Goal: Task Accomplishment & Management: Use online tool/utility

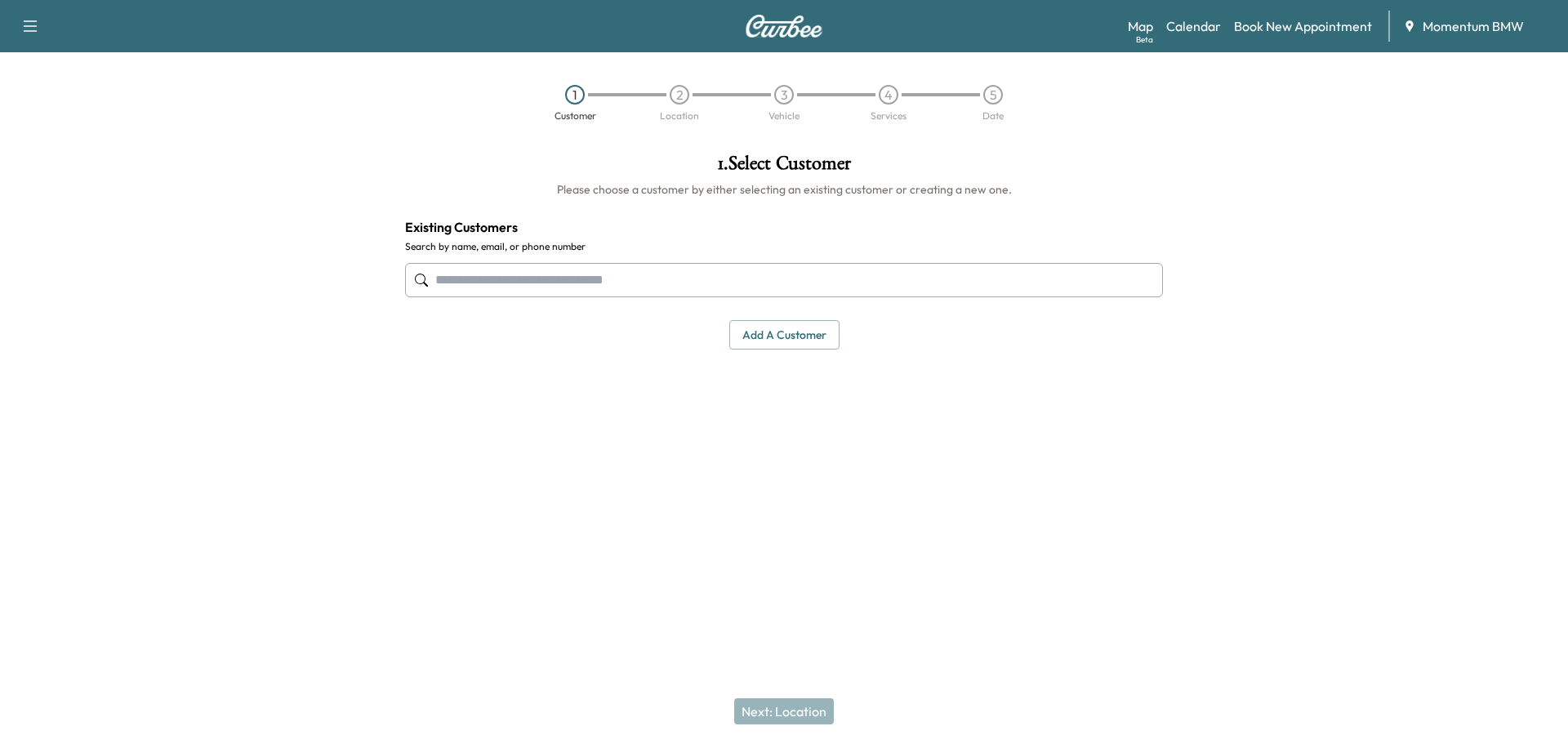
click at [1196, 23] on link "Calendar" at bounding box center [1193, 26] width 55 height 20
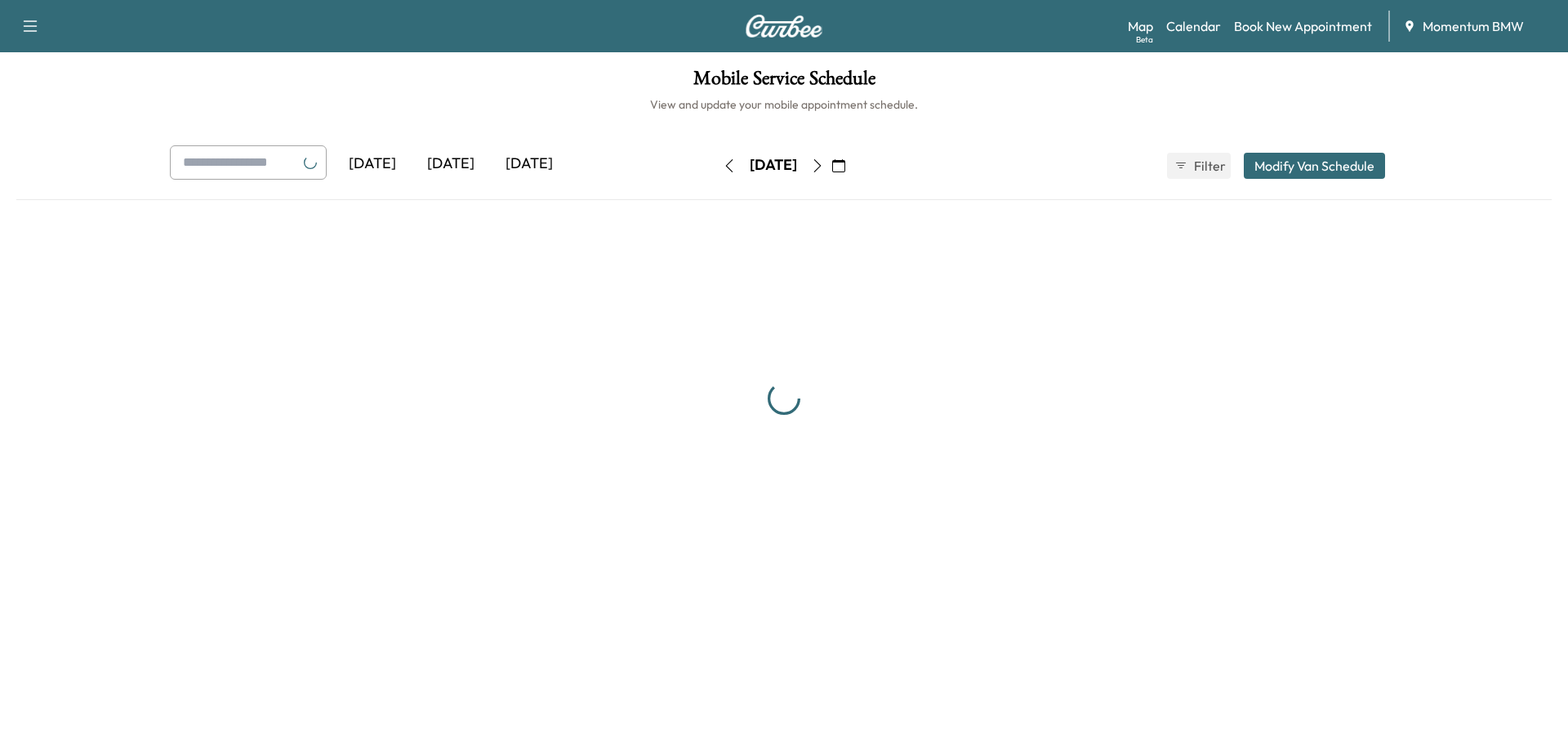
click at [1142, 21] on div "Map Beta Calendar Book New Appointment Momentum BMW" at bounding box center [1341, 26] width 427 height 31
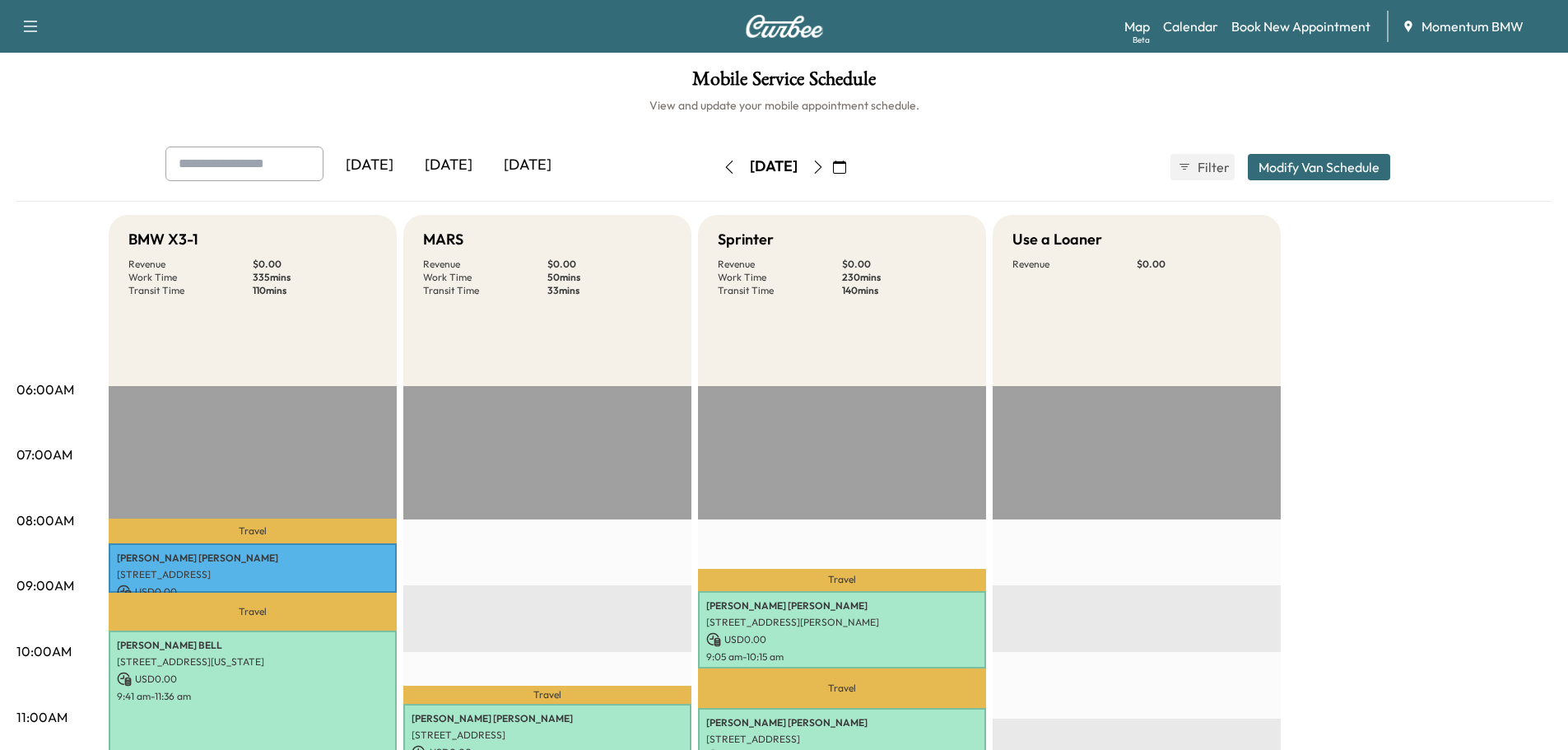
click at [1138, 33] on link "Map Beta" at bounding box center [1136, 26] width 26 height 20
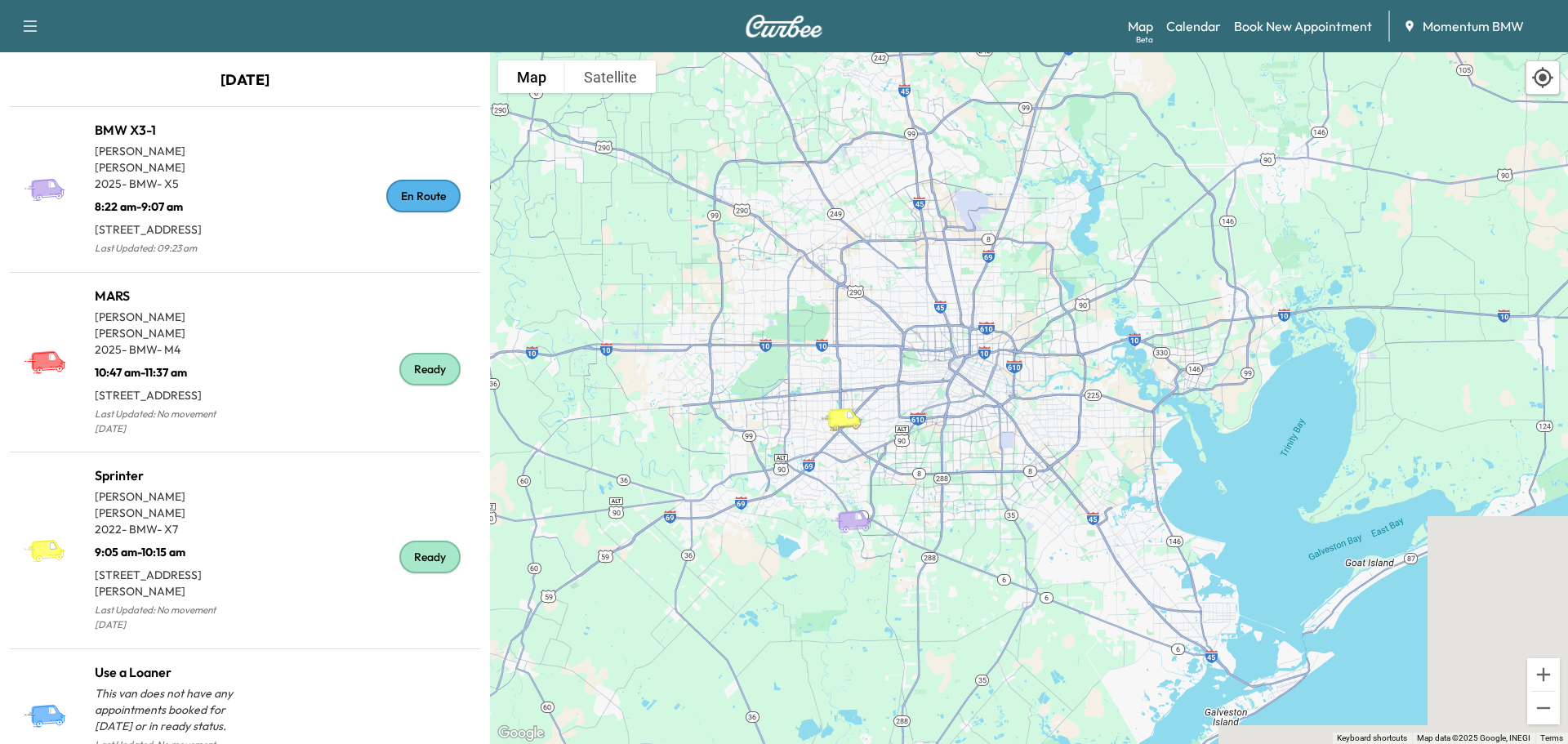
drag, startPoint x: 1079, startPoint y: 308, endPoint x: 885, endPoint y: 440, distance: 234.6
click at [885, 440] on div "To activate drag with keyboard, press Alt + Enter. Once in keyboard drag state,…" at bounding box center [1029, 397] width 1078 height 691
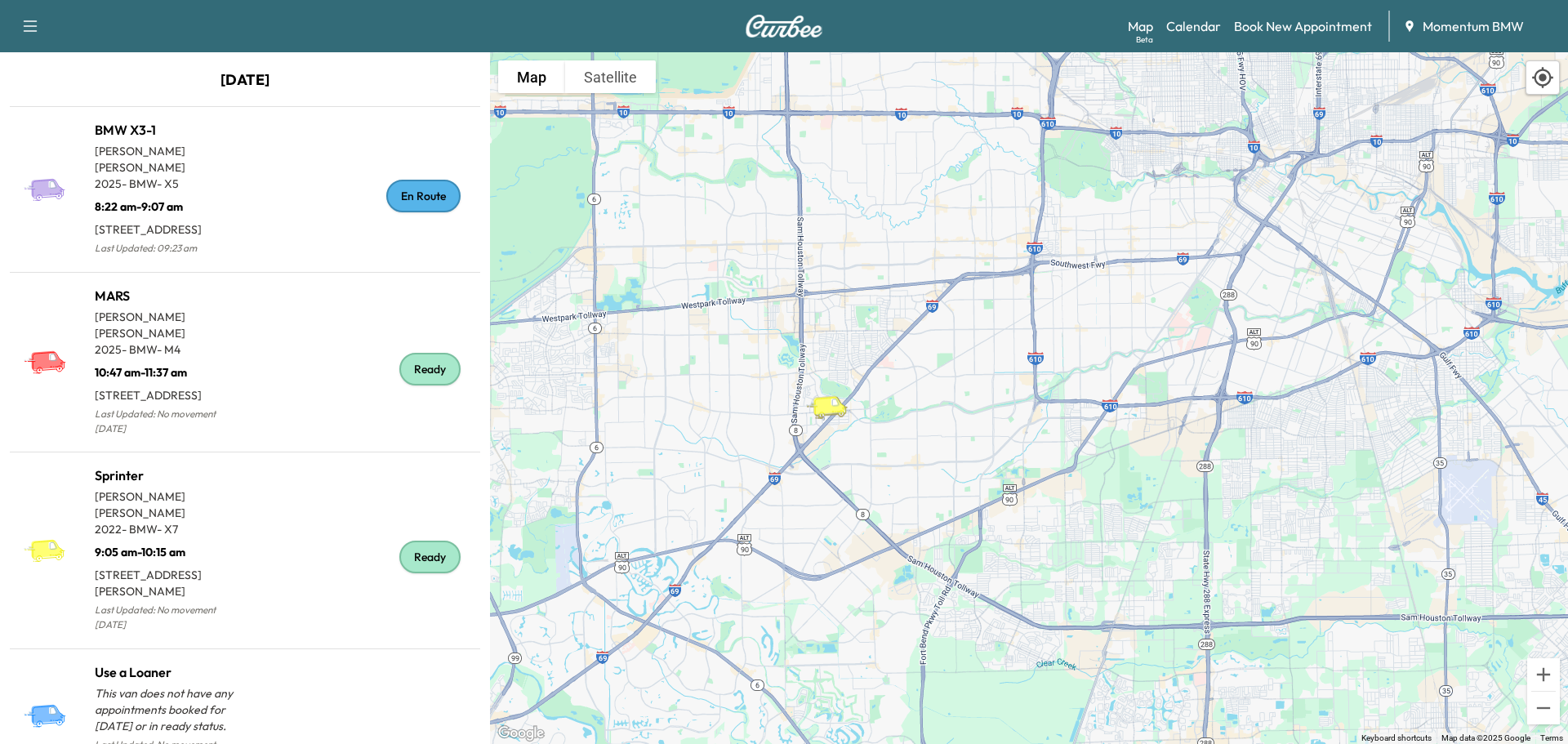
drag, startPoint x: 844, startPoint y: 224, endPoint x: 979, endPoint y: 357, distance: 189.5
click at [979, 361] on div "To activate drag with keyboard, press Alt + Enter. Once in keyboard drag state,…" at bounding box center [1029, 397] width 1078 height 691
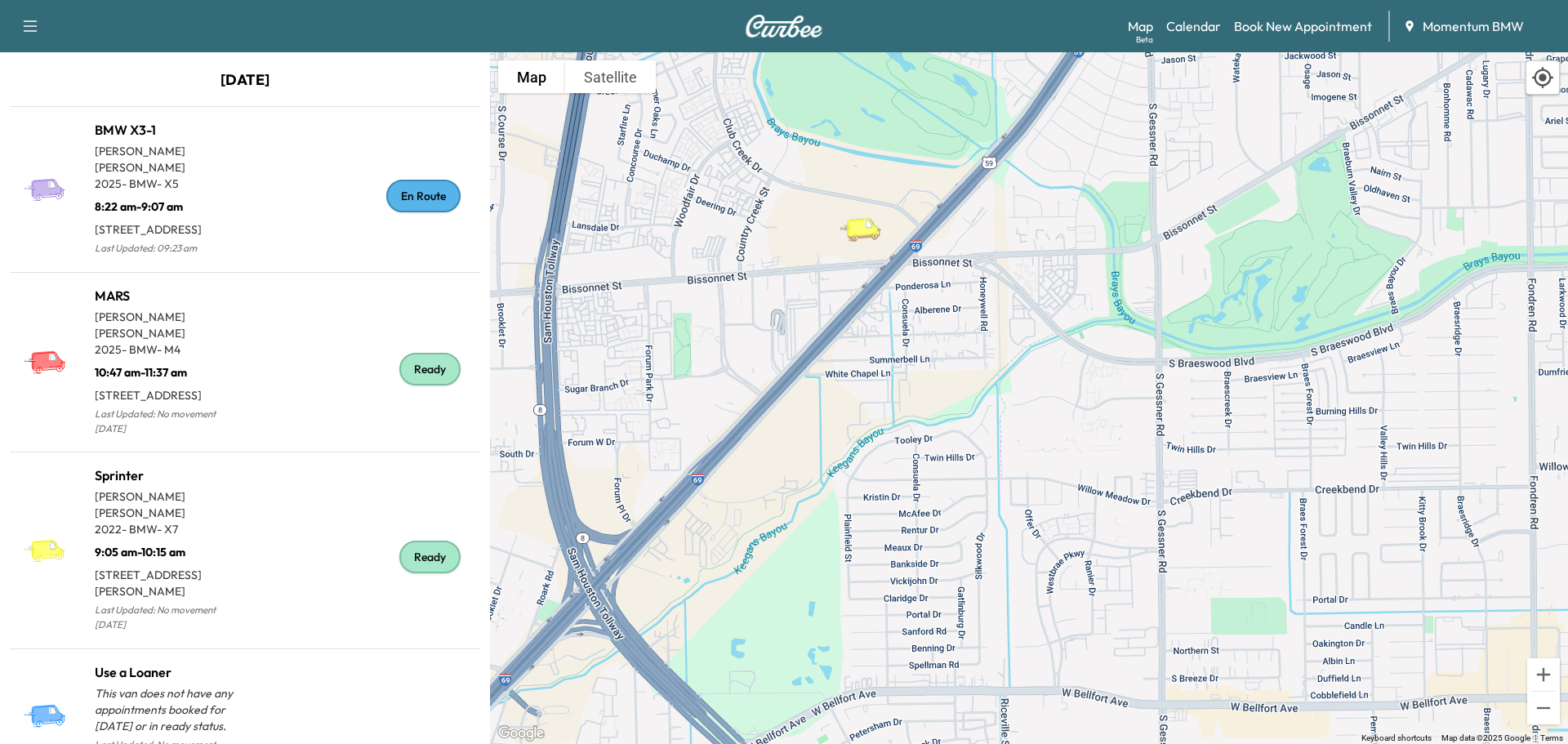
drag, startPoint x: 967, startPoint y: 316, endPoint x: 1017, endPoint y: 473, distance: 164.8
click at [1015, 473] on div "To activate drag with keyboard, press Alt + Enter. Once in keyboard drag state,…" at bounding box center [1029, 397] width 1078 height 691
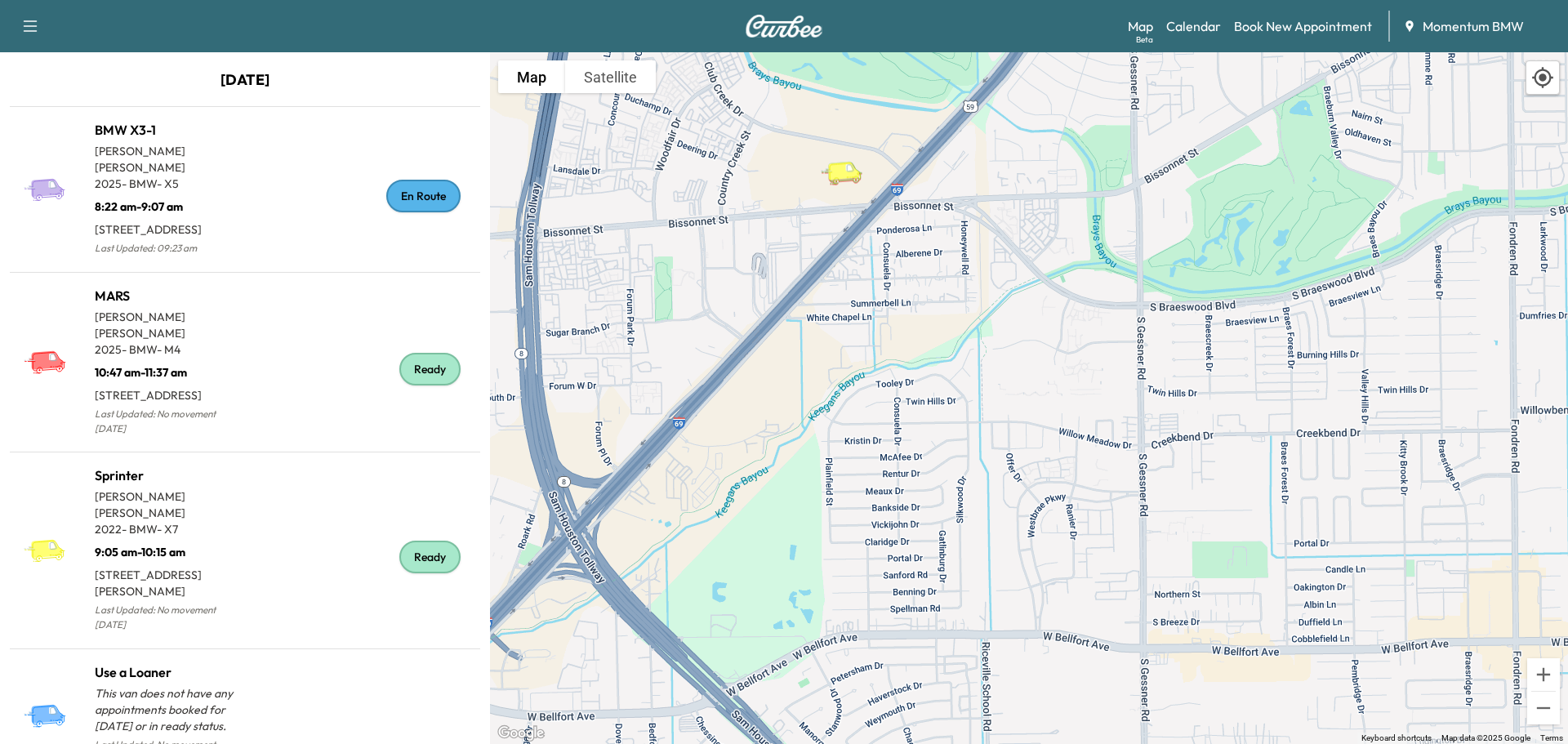
drag, startPoint x: 1067, startPoint y: 451, endPoint x: 920, endPoint y: 8, distance: 466.8
click at [920, 8] on div "Support Log Out Map Beta Calendar Book New Appointment Momentum BMW [DATE] BMW …" at bounding box center [784, 372] width 1568 height 744
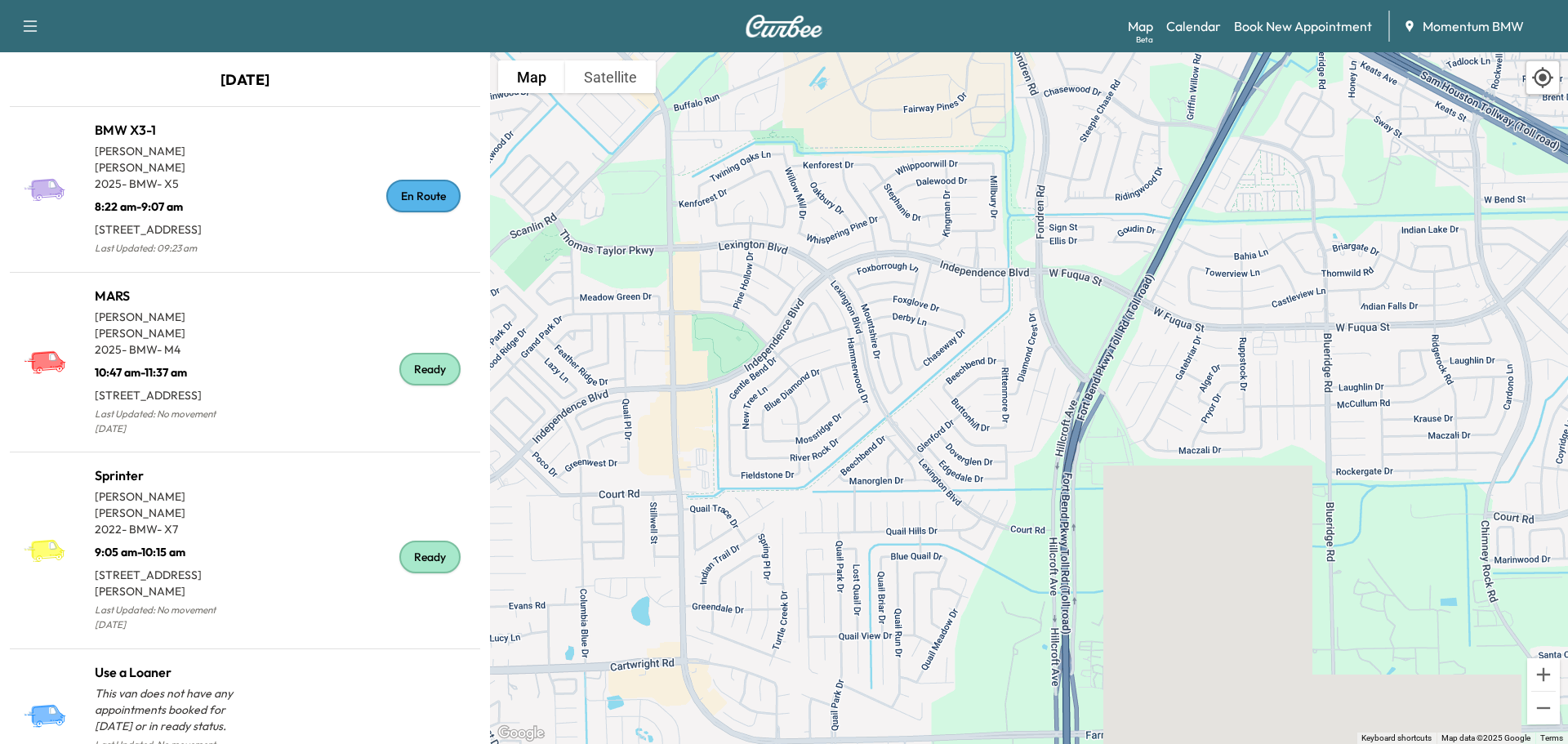
click at [943, 199] on div "To activate drag with keyboard, press Alt + Enter. Once in keyboard drag state,…" at bounding box center [1029, 397] width 1078 height 691
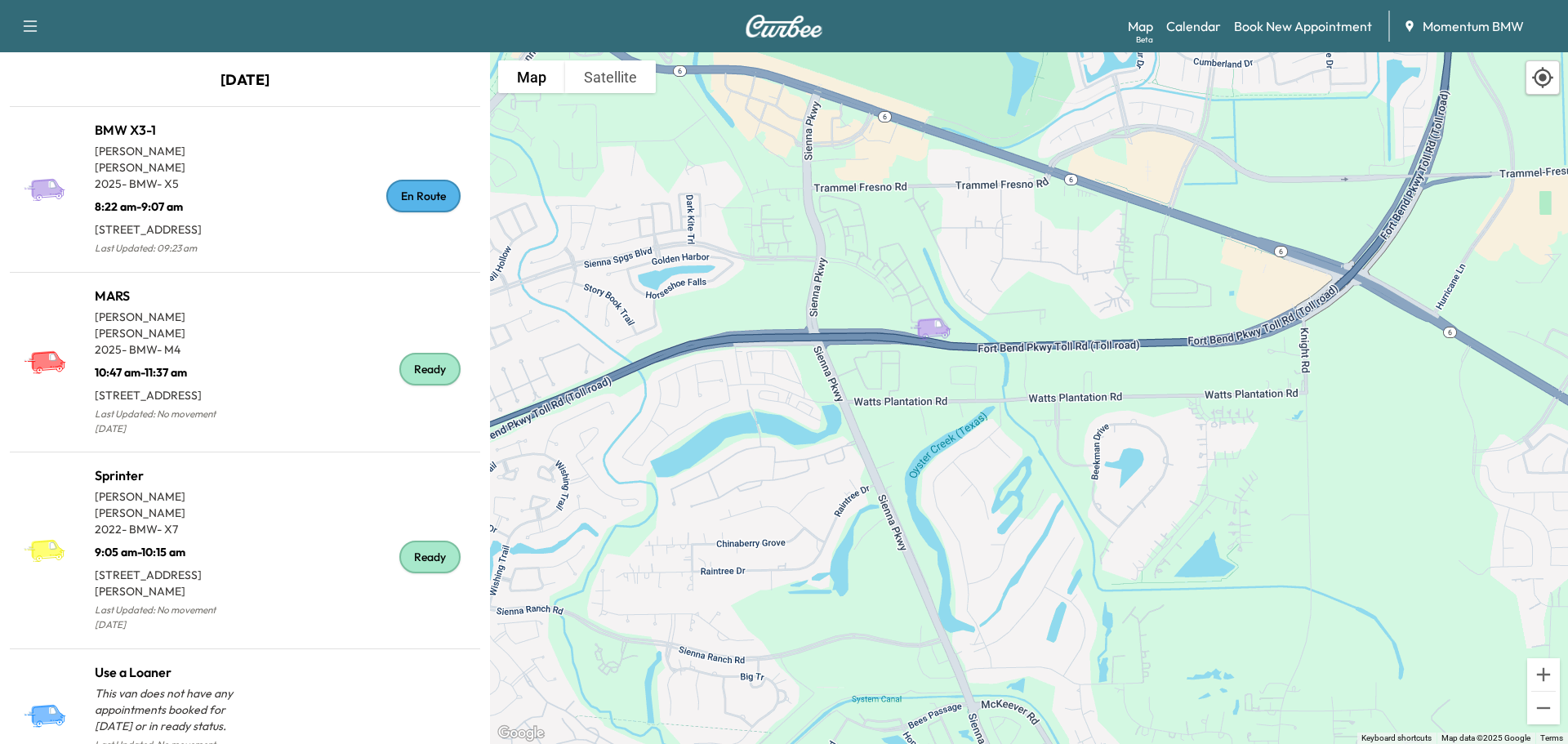
drag, startPoint x: 1013, startPoint y: 297, endPoint x: 964, endPoint y: 433, distance: 144.6
click at [967, 434] on div "To activate drag with keyboard, press Alt + Enter. Once in keyboard drag state,…" at bounding box center [1029, 397] width 1078 height 691
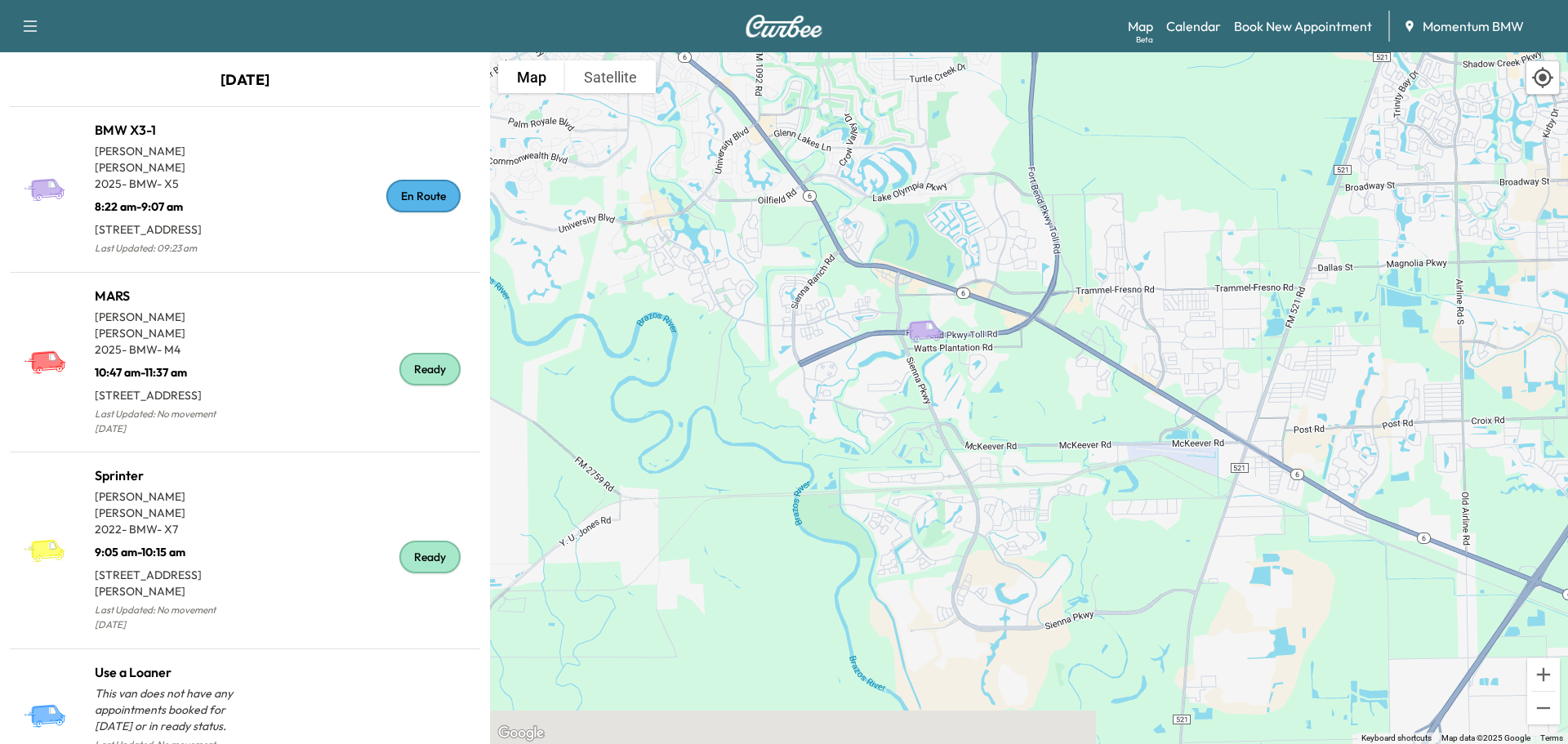
click at [1193, 24] on link "Calendar" at bounding box center [1193, 26] width 55 height 20
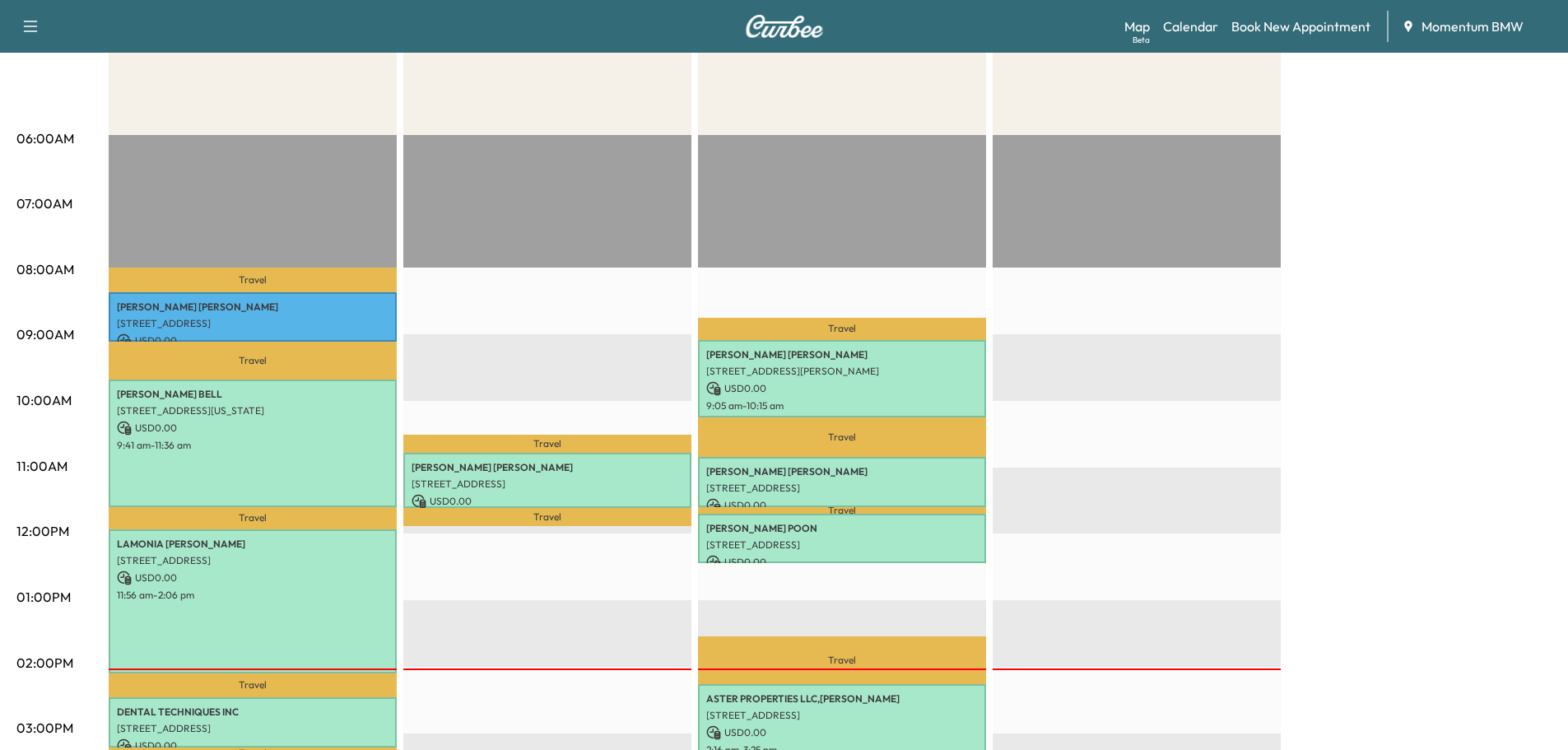
scroll to position [247, 0]
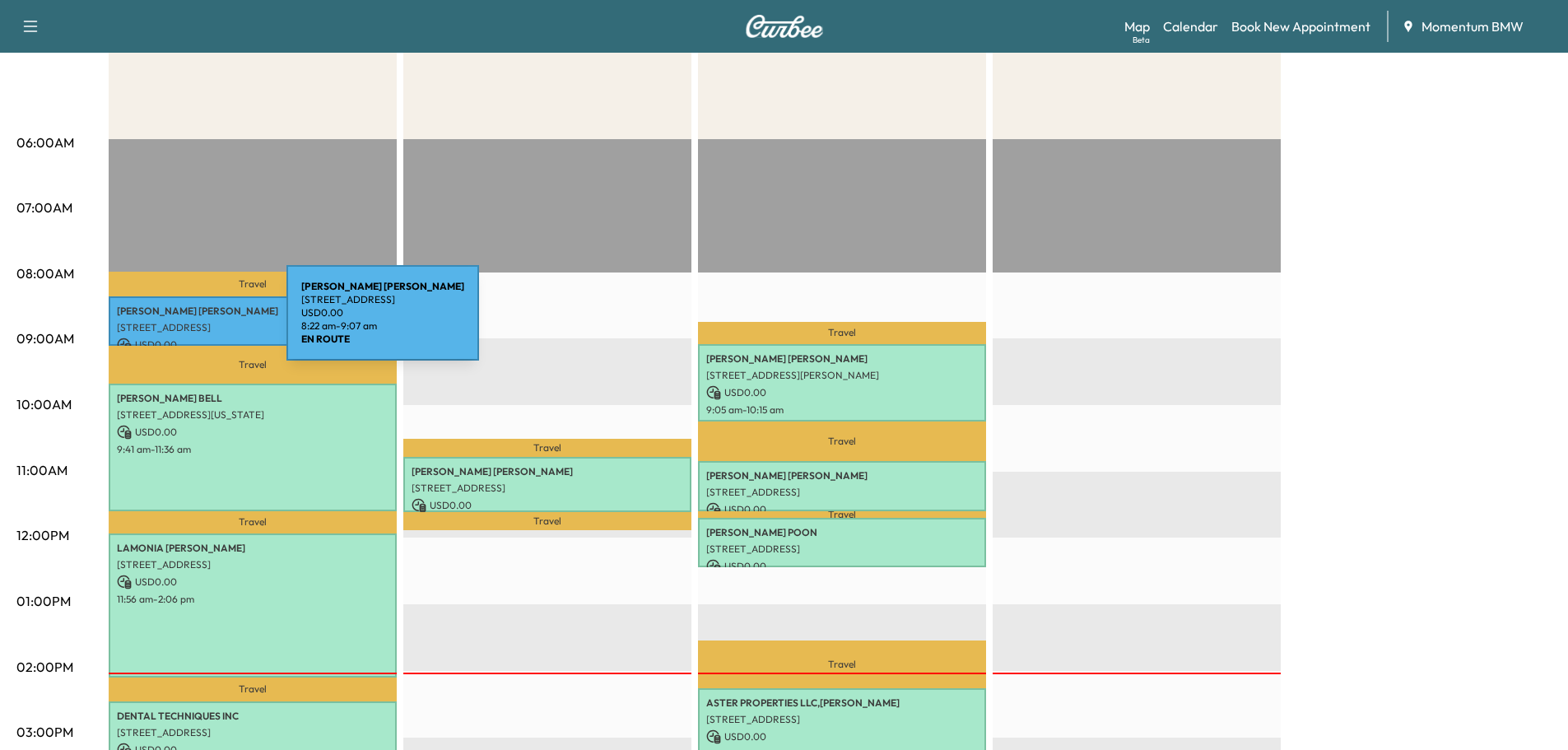
click at [163, 322] on p "[STREET_ADDRESS]" at bounding box center [253, 328] width 272 height 13
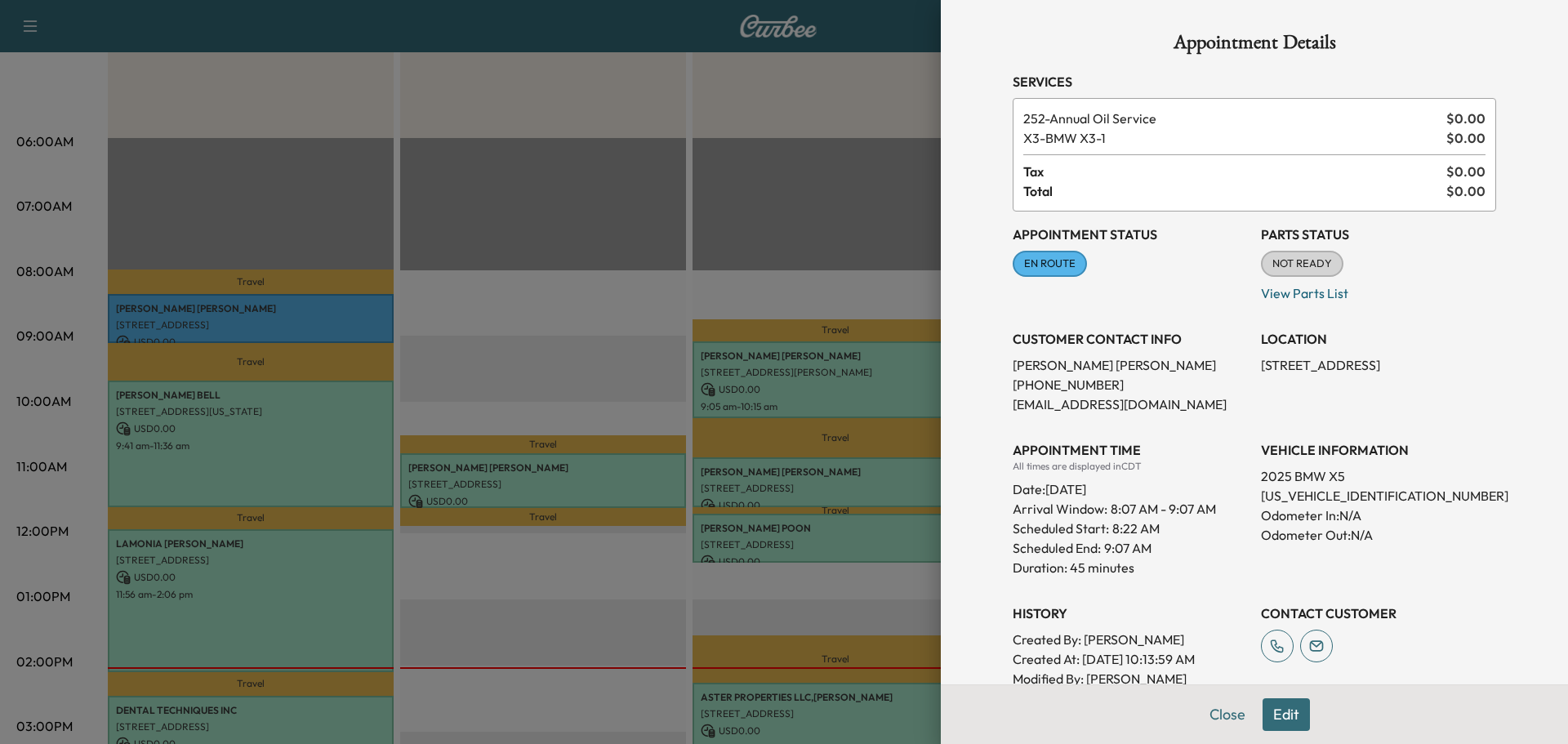
drag, startPoint x: 1208, startPoint y: 712, endPoint x: 1177, endPoint y: 701, distance: 32.9
click at [1207, 712] on button "Close" at bounding box center [1227, 714] width 57 height 33
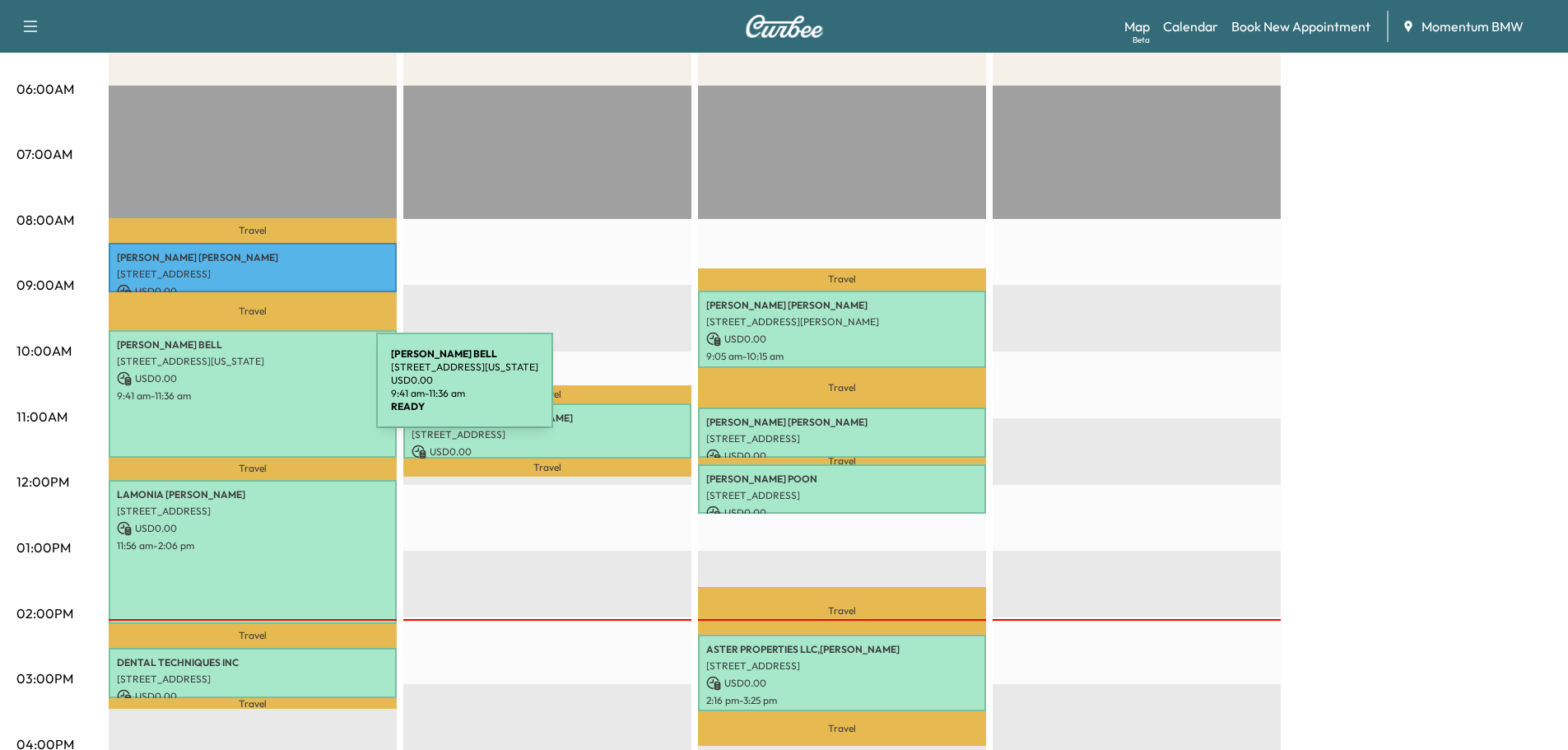
scroll to position [329, 0]
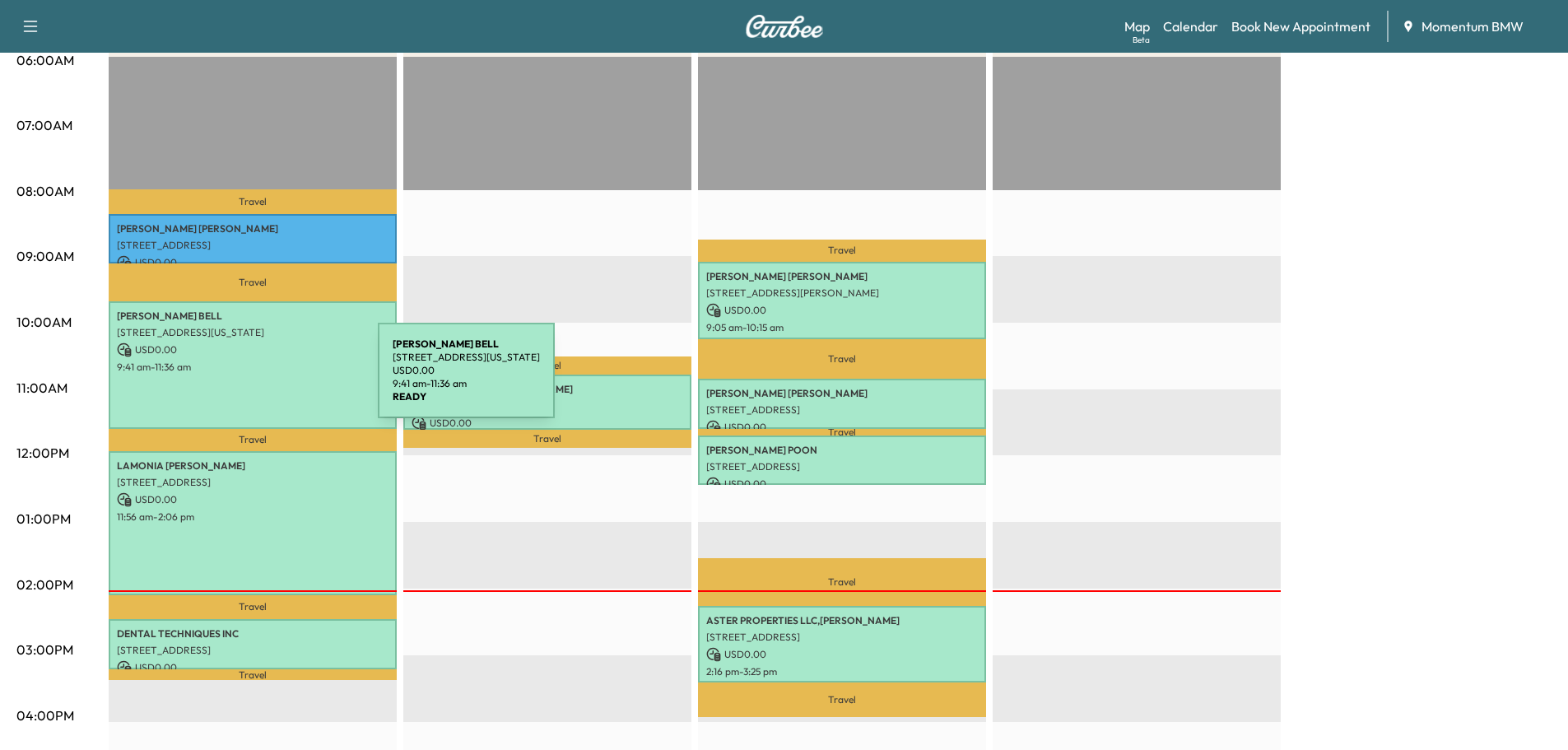
click at [255, 377] on div "[PERSON_NAME] [STREET_ADDRESS][US_STATE] USD 0.00 9:41 am - 11:36 am" at bounding box center [253, 365] width 288 height 128
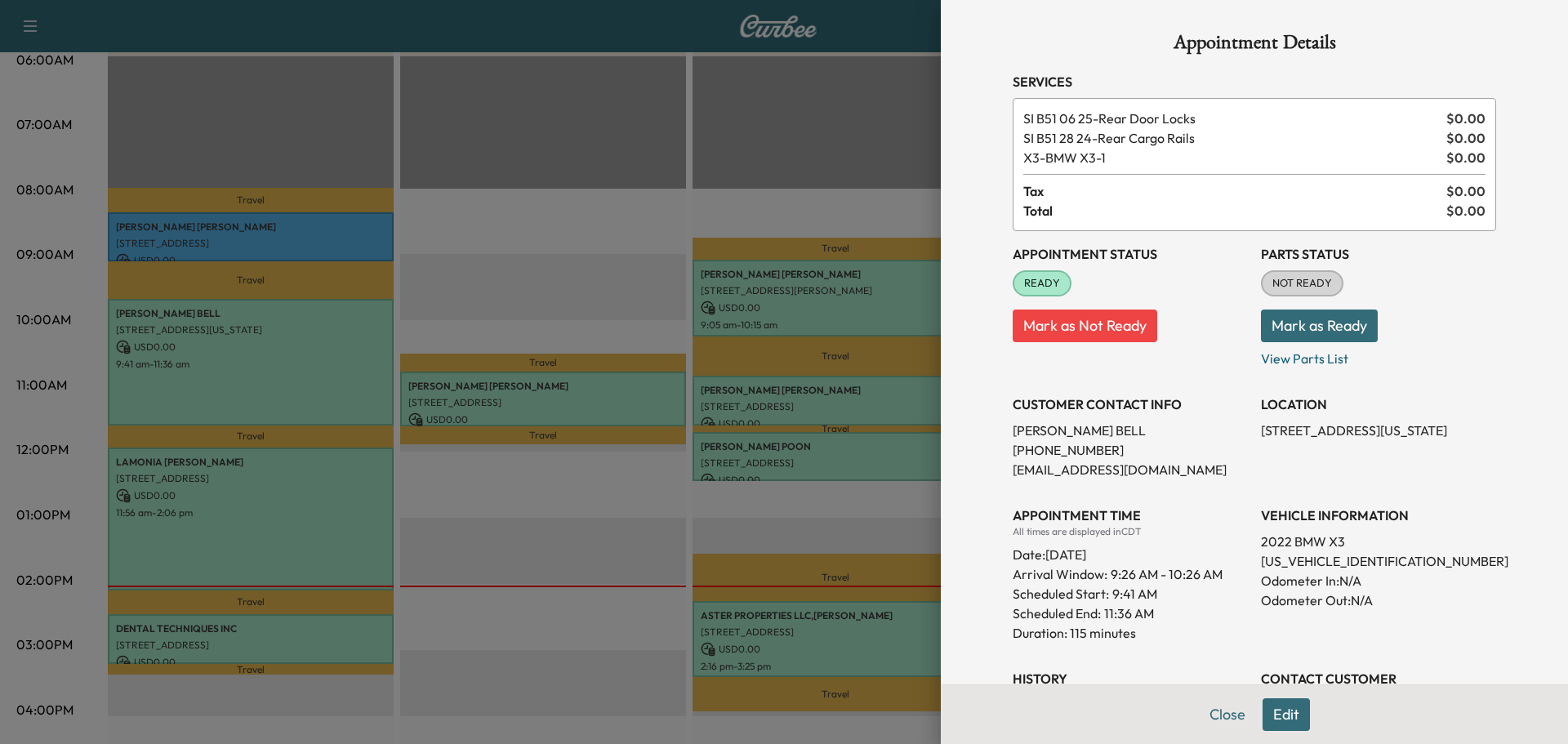
click at [1210, 706] on button "Close" at bounding box center [1227, 714] width 57 height 33
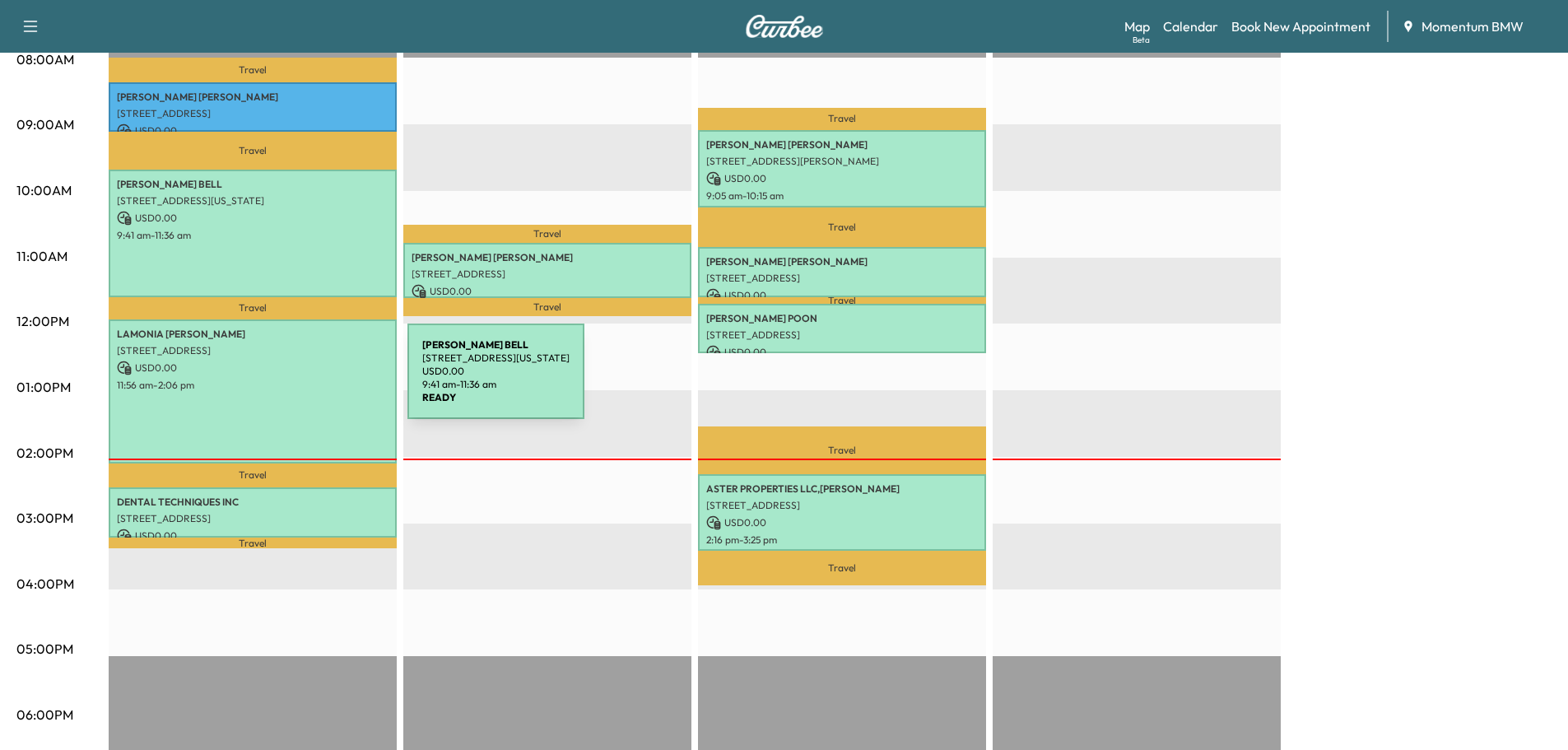
scroll to position [494, 0]
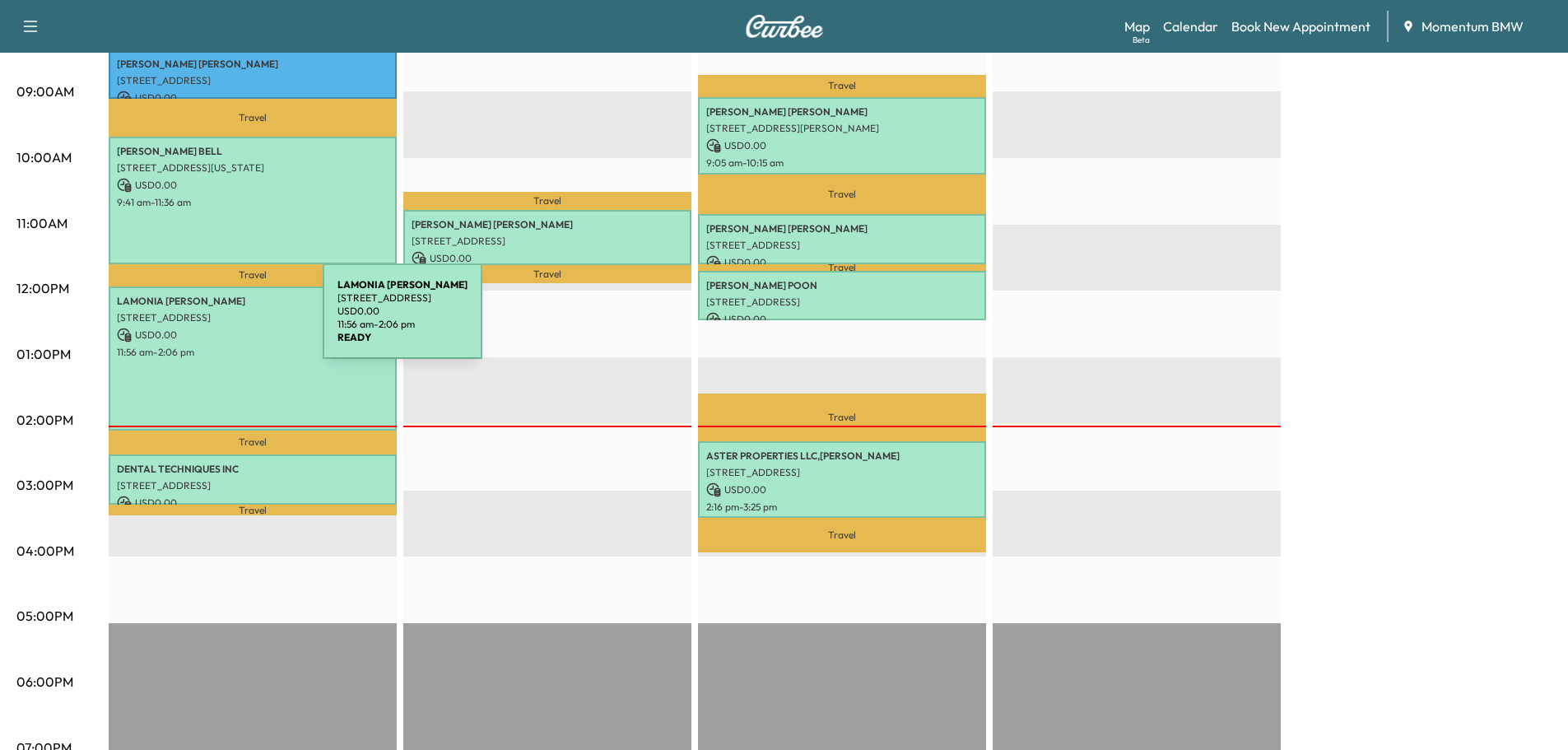
click at [199, 321] on div "[PERSON_NAME] [STREET_ADDRESS] USD 0.00 11:56 am - 2:06 pm" at bounding box center [253, 357] width 288 height 144
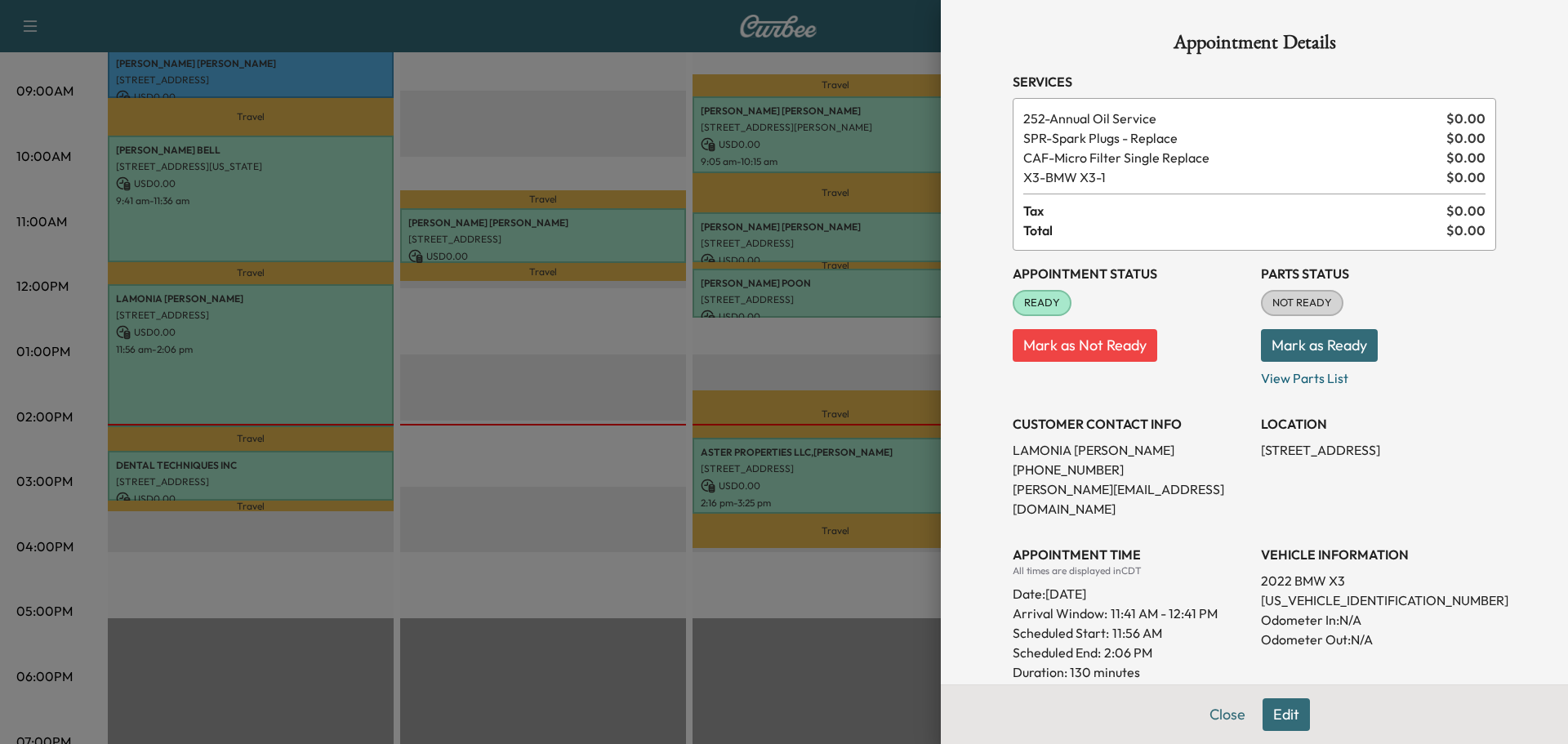
click at [1216, 710] on button "Close" at bounding box center [1227, 714] width 57 height 33
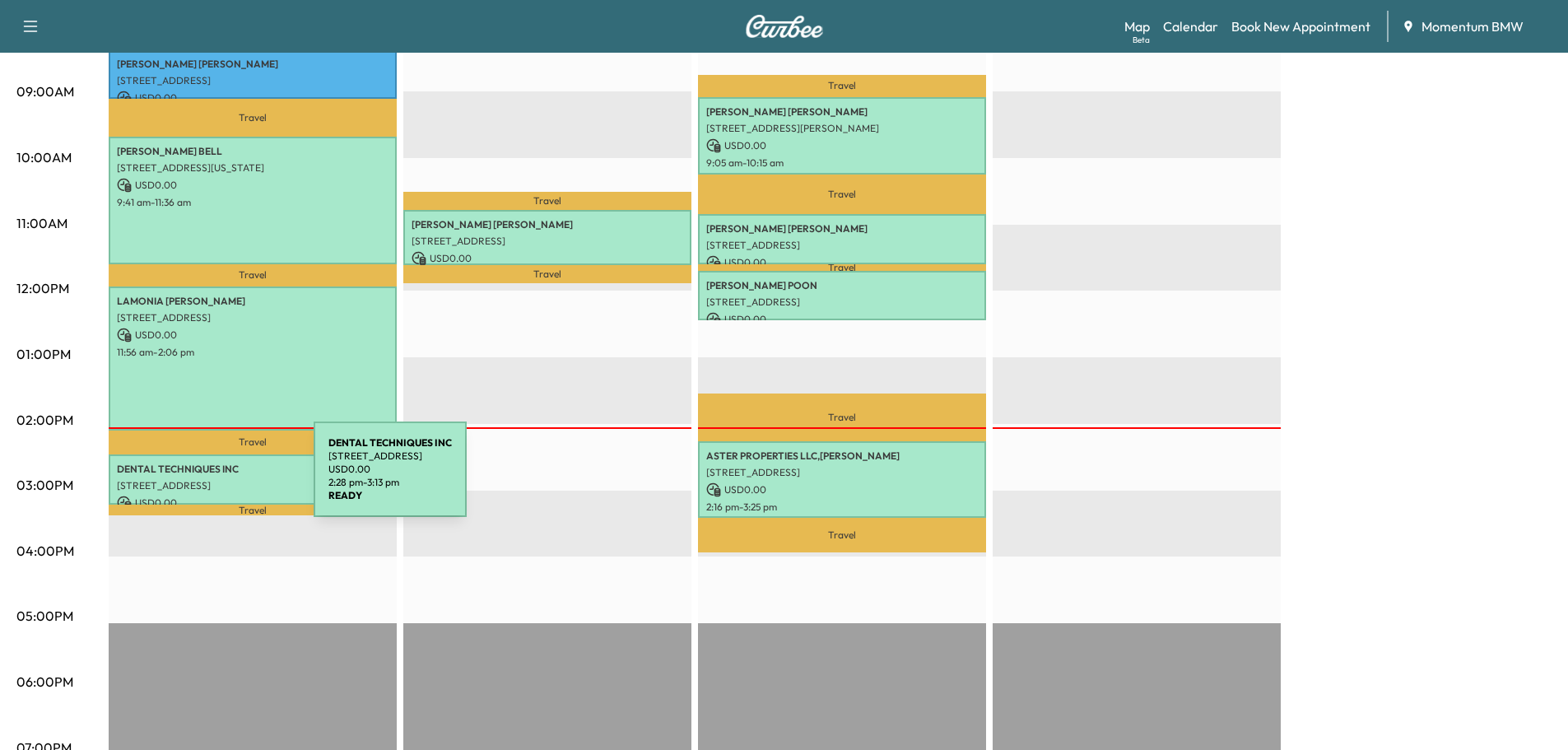
click at [190, 479] on p "[STREET_ADDRESS]" at bounding box center [253, 486] width 272 height 13
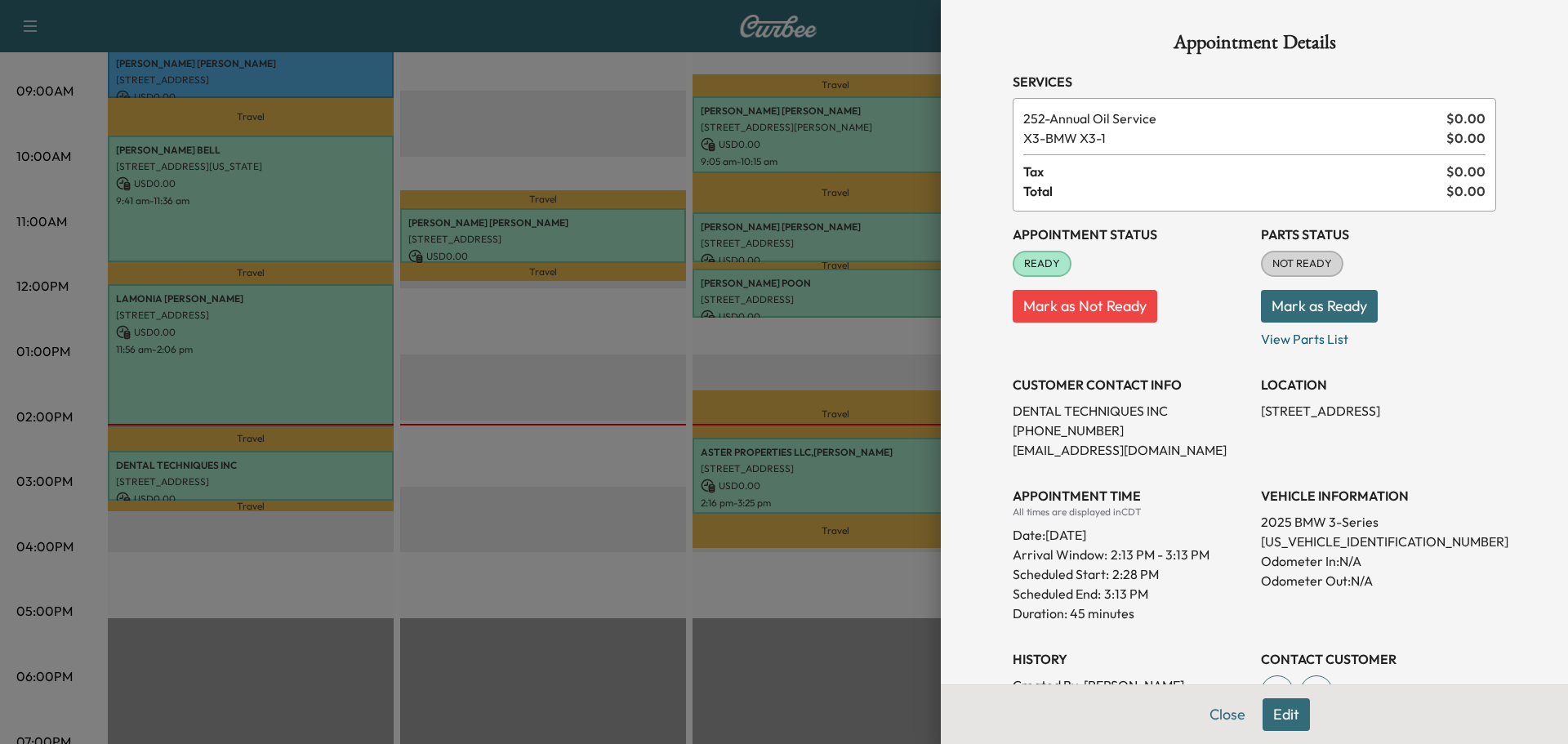
click at [1223, 713] on button "Close" at bounding box center [1227, 714] width 57 height 33
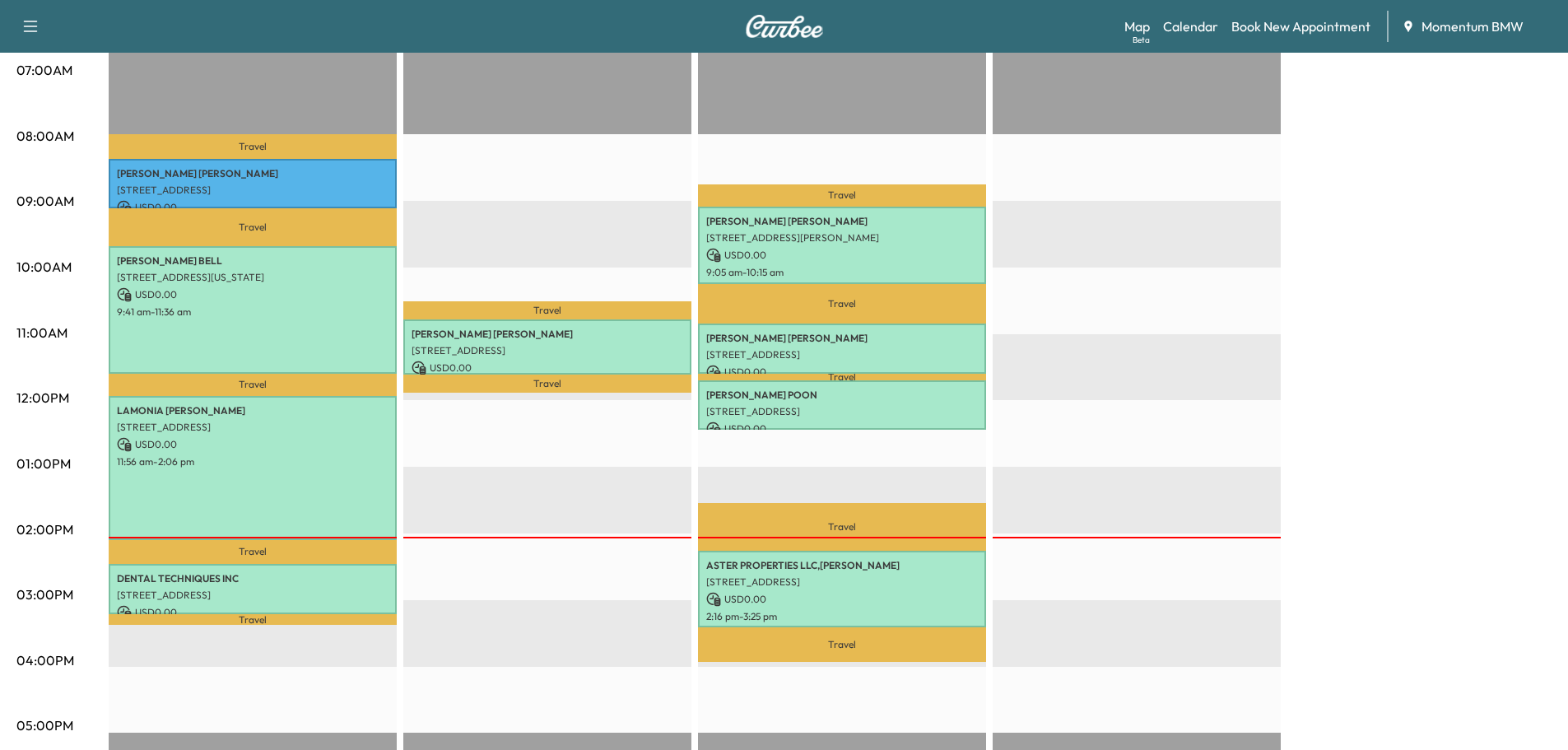
scroll to position [247, 0]
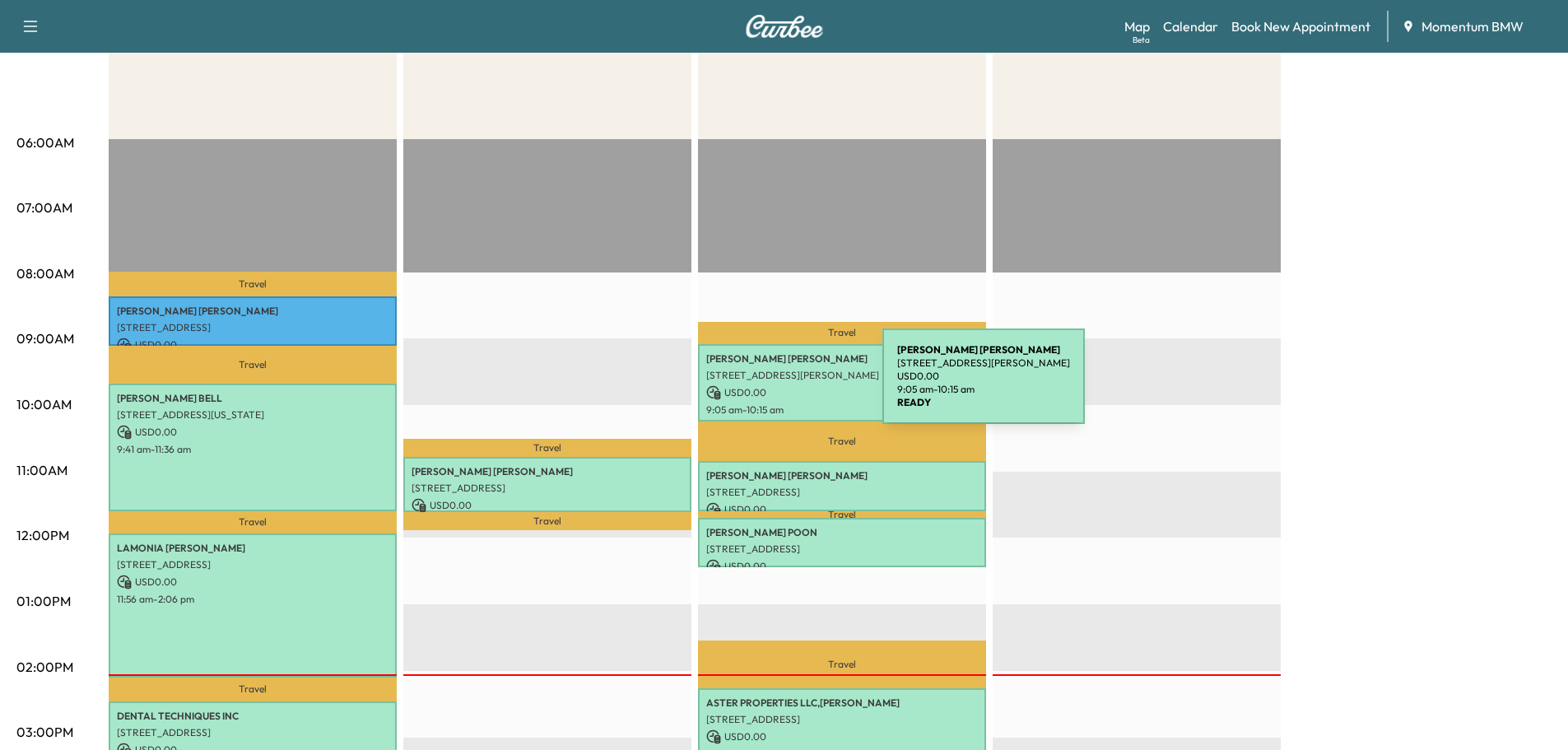
click at [760, 385] on p "USD 0.00" at bounding box center [842, 393] width 272 height 15
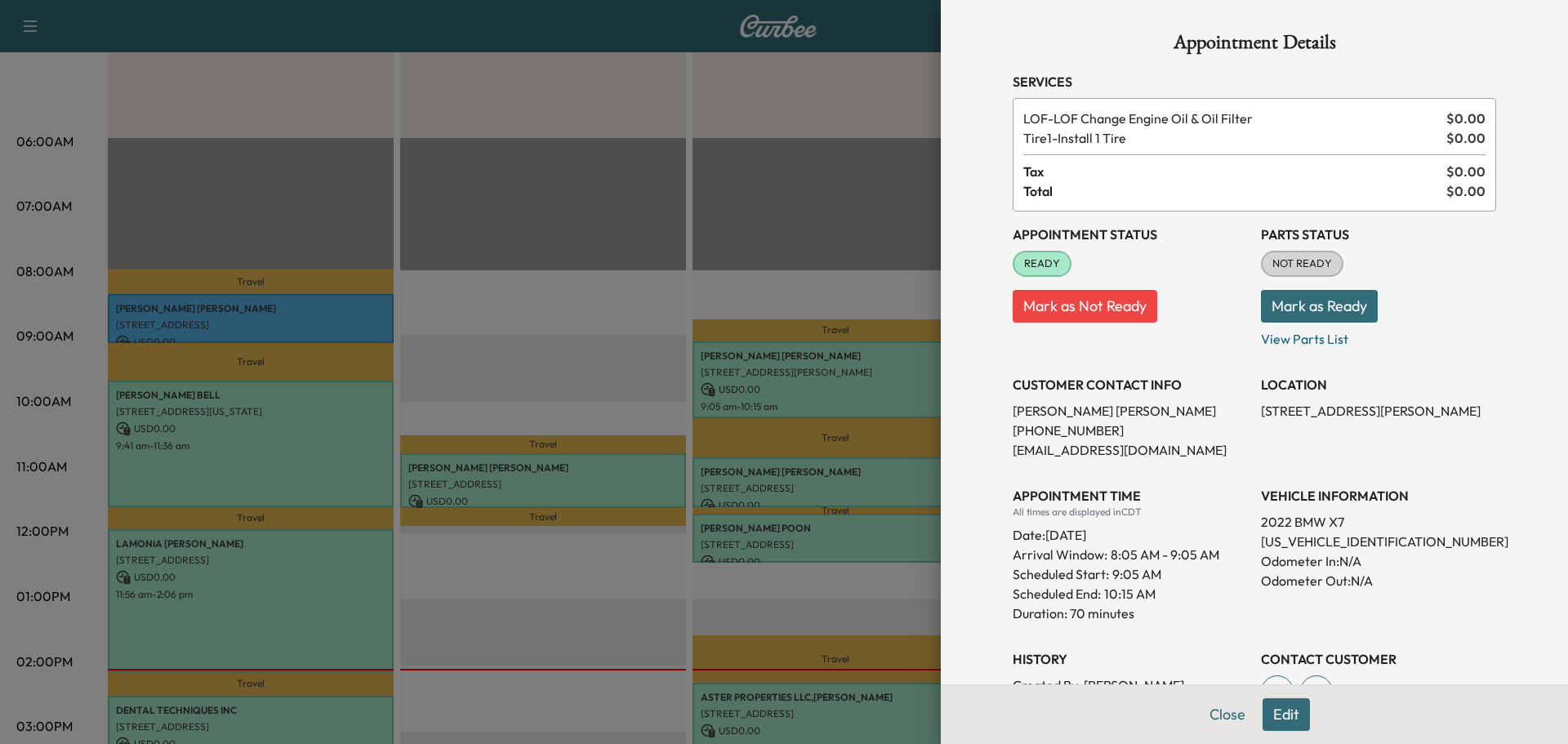
click at [1216, 715] on button "Close" at bounding box center [1227, 714] width 57 height 33
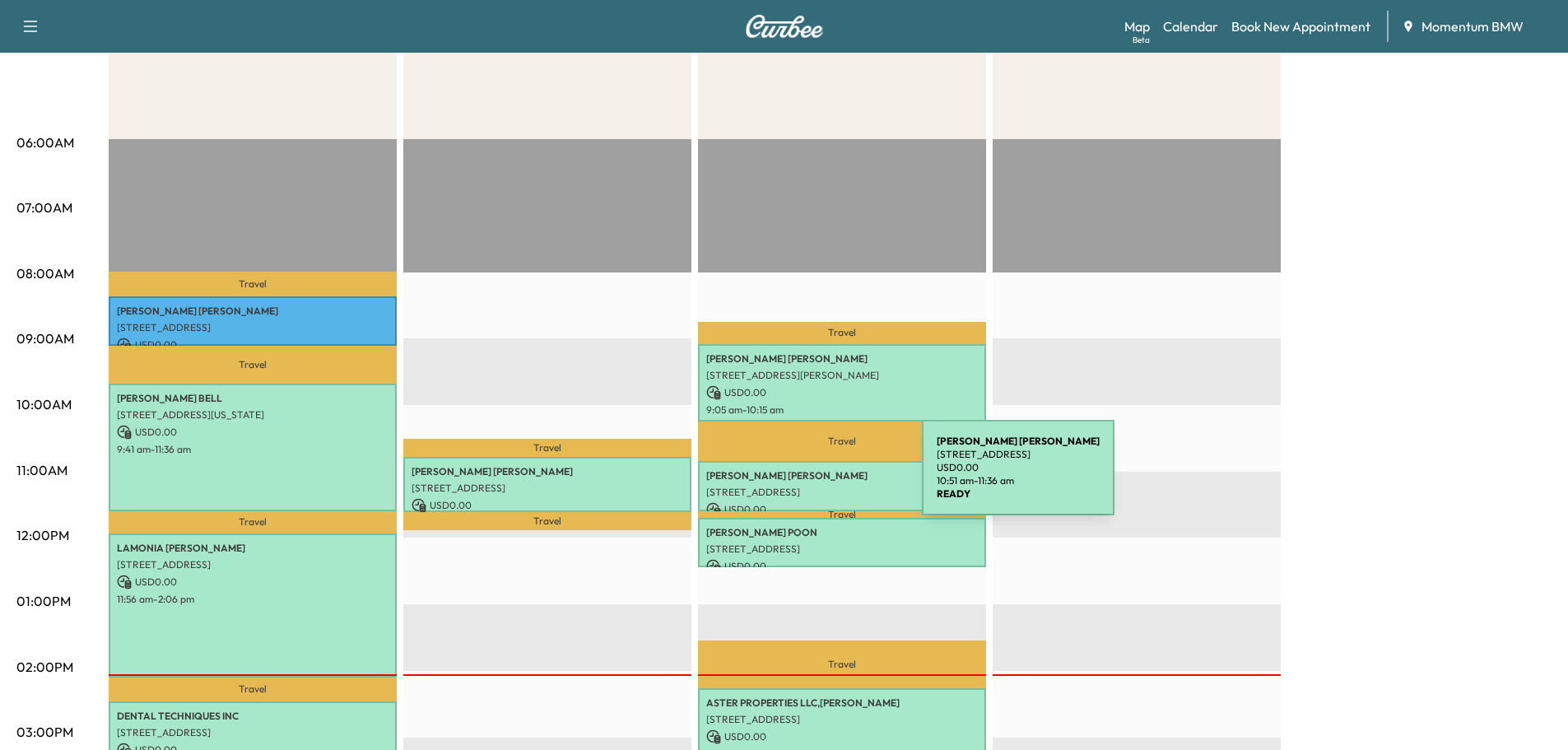
click at [799, 477] on p "[PERSON_NAME]" at bounding box center [842, 476] width 272 height 13
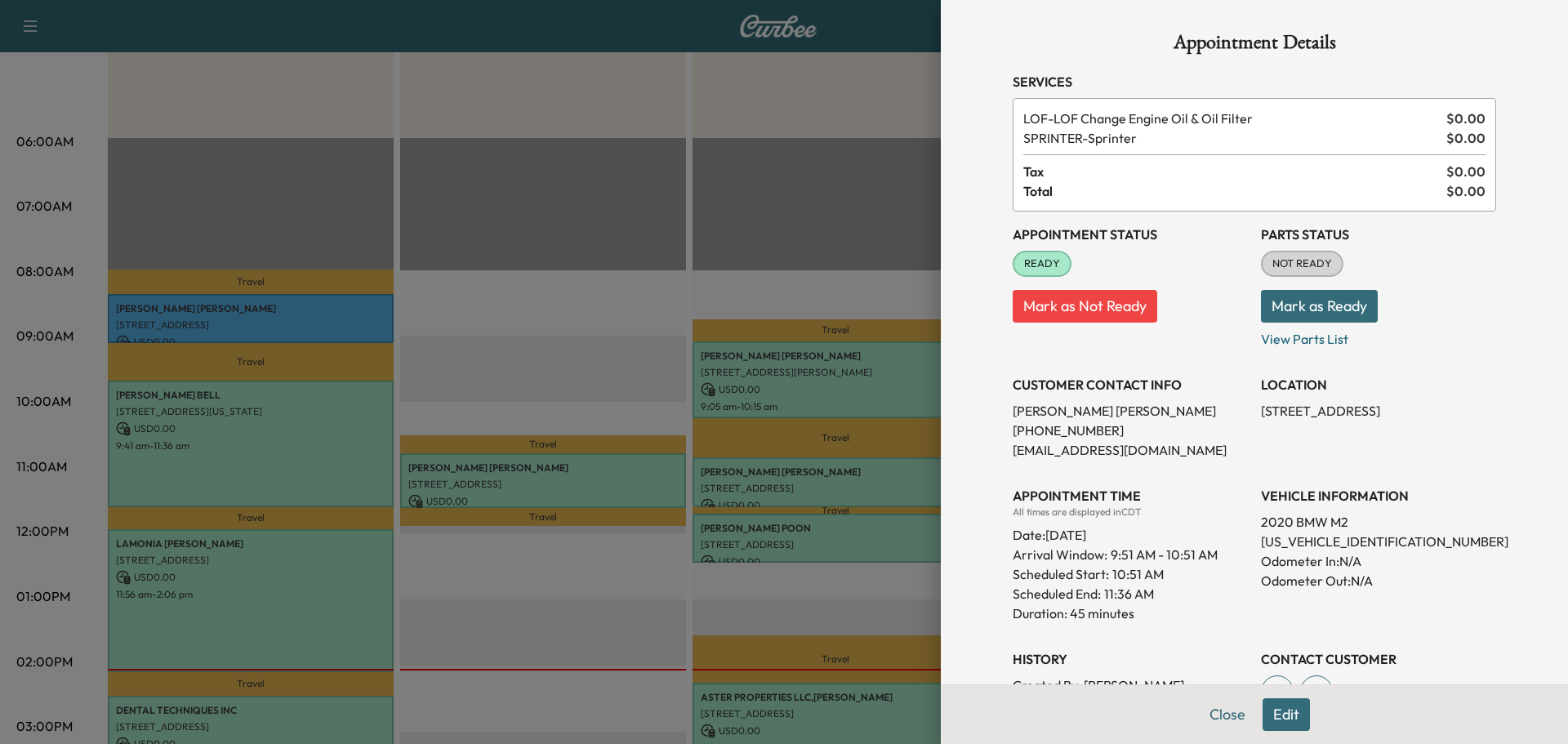
click at [1216, 708] on button "Close" at bounding box center [1227, 714] width 57 height 33
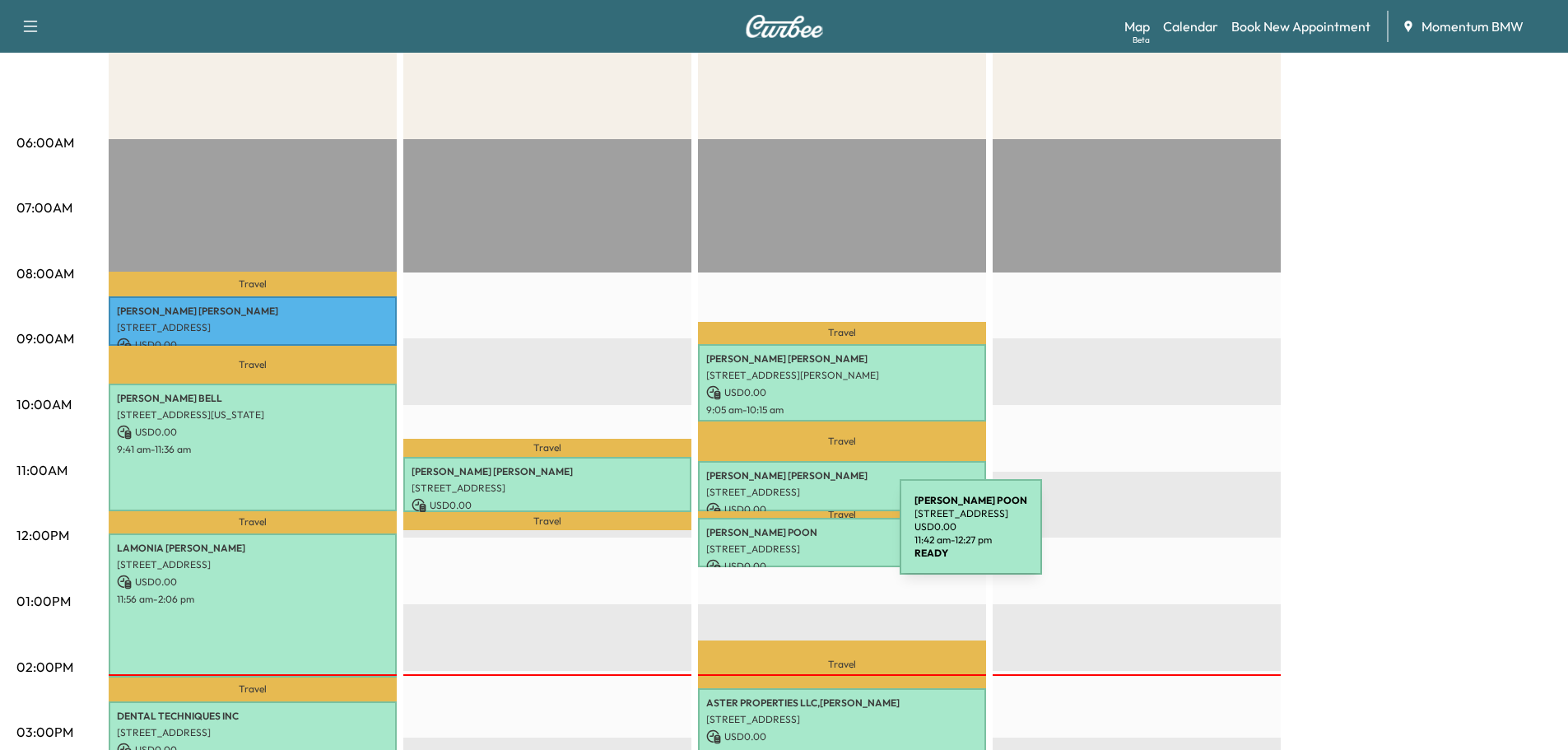
click at [776, 537] on div "[PERSON_NAME] [STREET_ADDRESS] USD 0.00 11:42 am - 12:27 pm" at bounding box center [842, 542] width 288 height 51
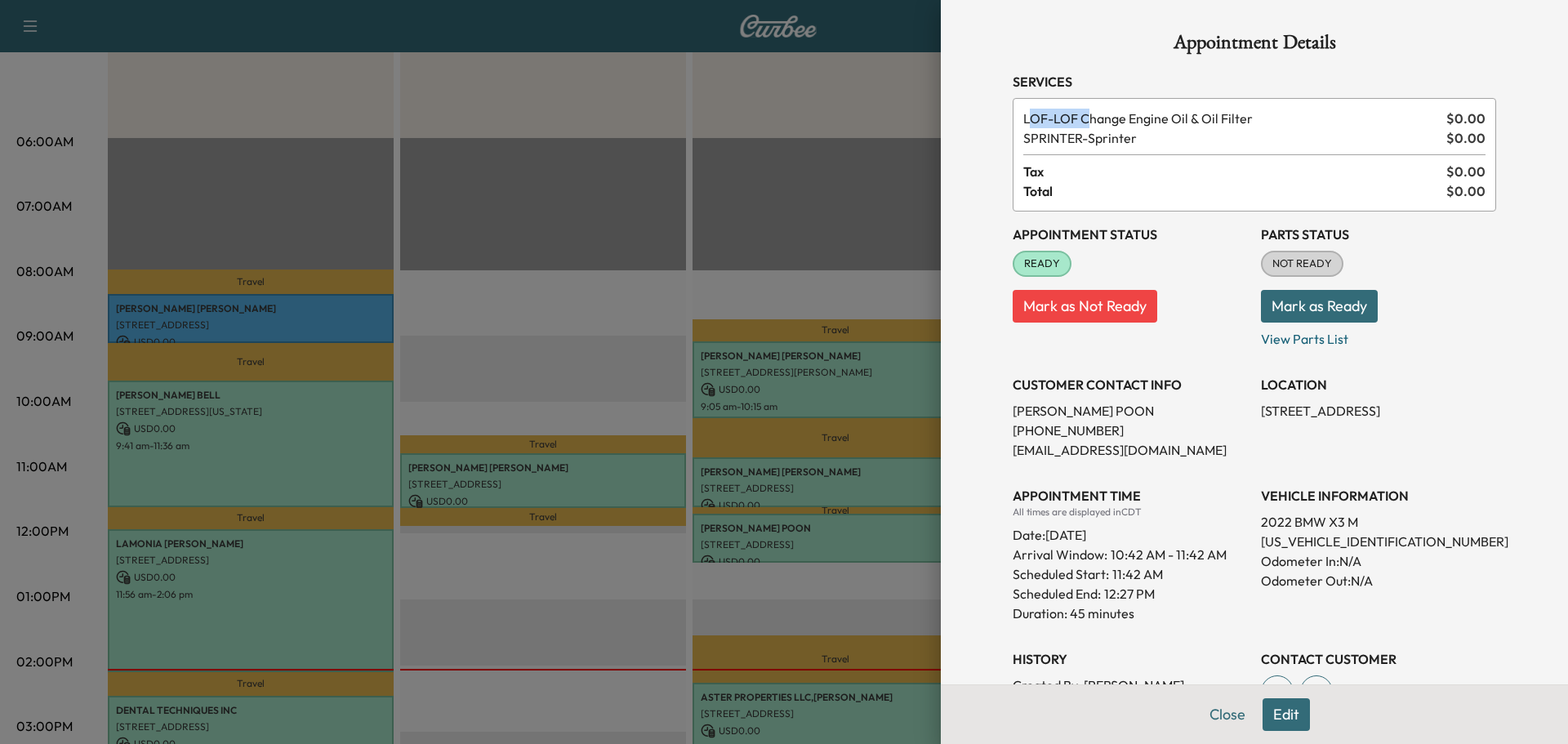
drag, startPoint x: 1084, startPoint y: 121, endPoint x: 1328, endPoint y: 130, distance: 244.2
click at [1244, 125] on span "LOF - LOF Change Engine Oil & Oil Filter" at bounding box center [1231, 118] width 416 height 20
click at [1208, 717] on button "Close" at bounding box center [1227, 714] width 57 height 33
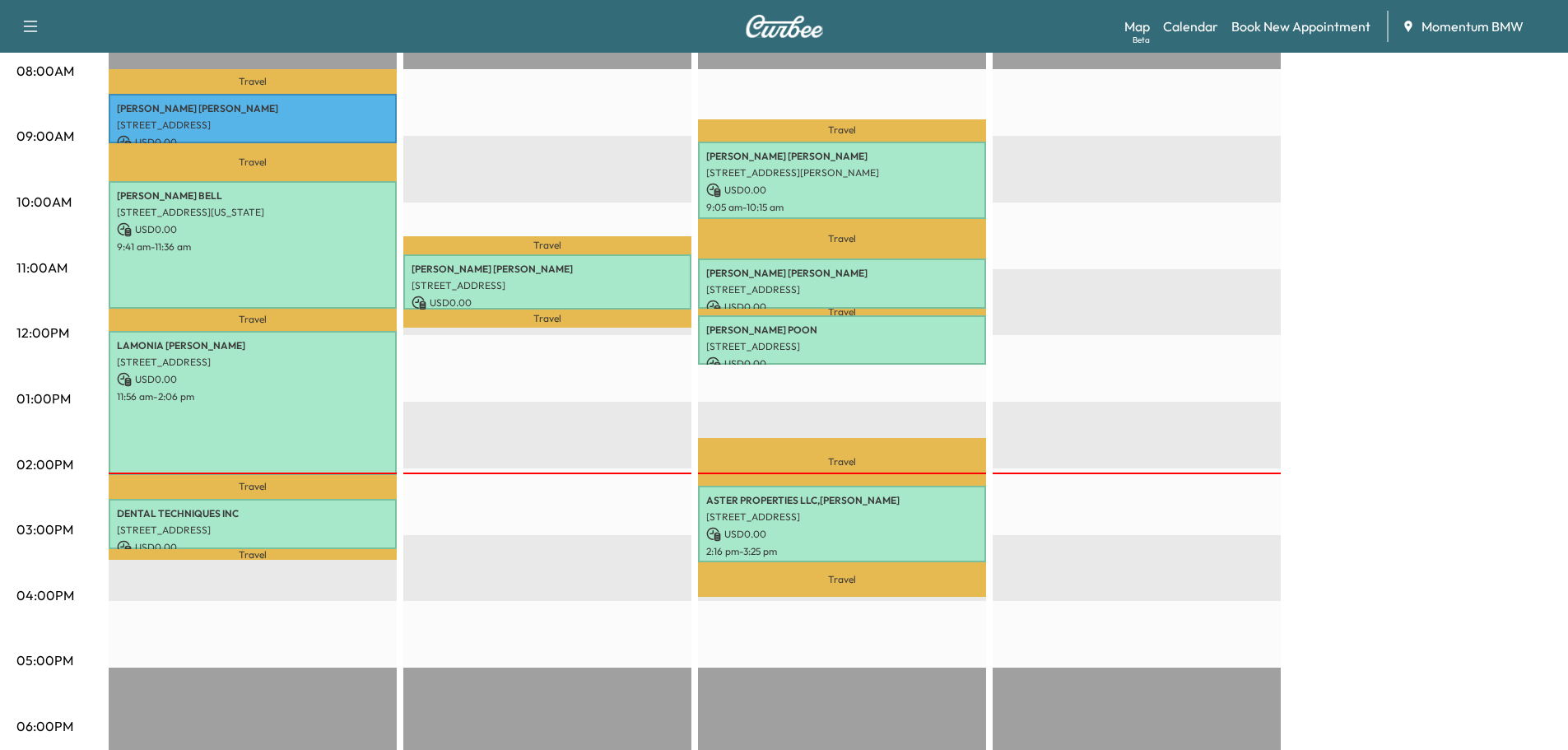
scroll to position [494, 0]
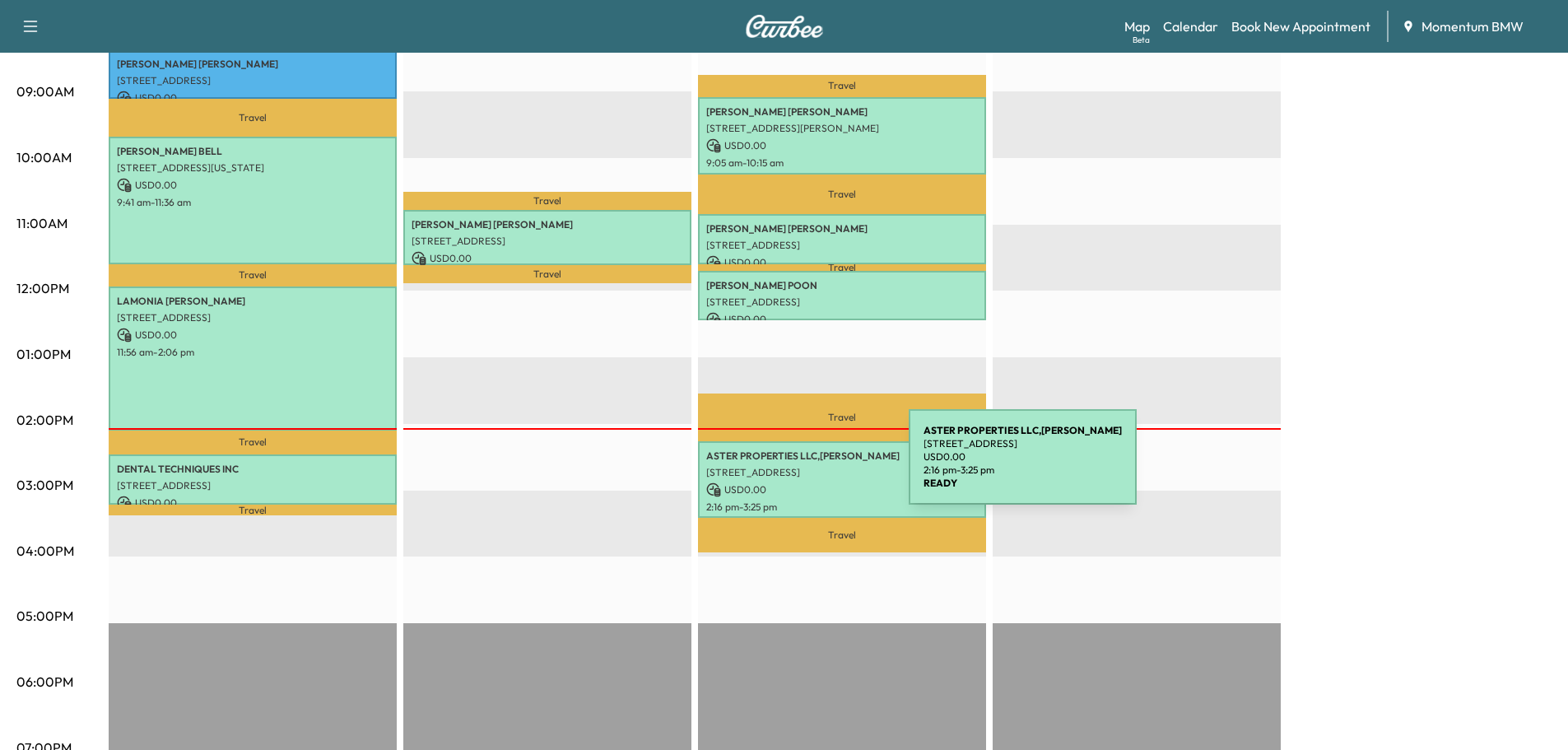
click at [785, 467] on p "[STREET_ADDRESS]" at bounding box center [842, 473] width 272 height 13
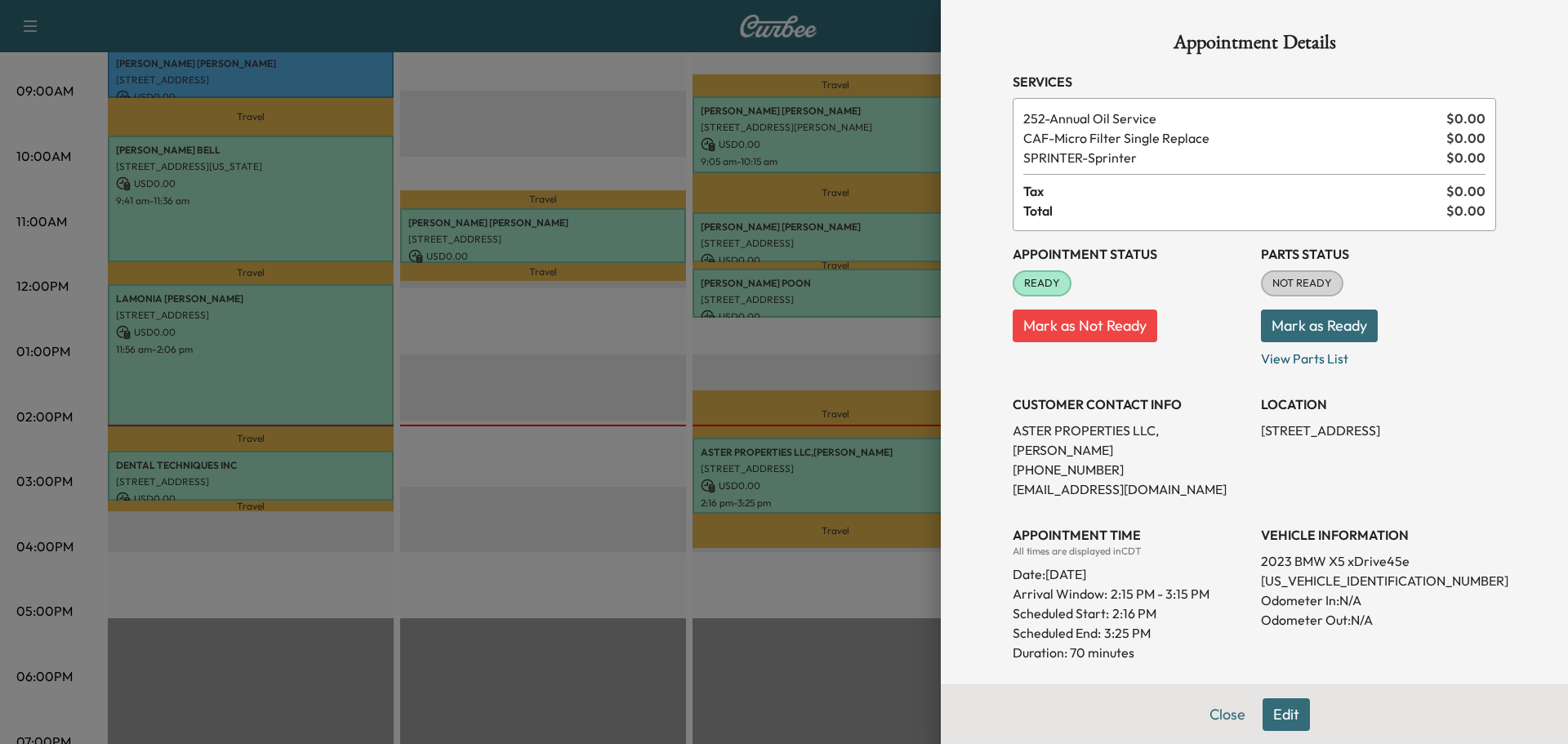
drag, startPoint x: 1228, startPoint y: 717, endPoint x: 1192, endPoint y: 668, distance: 60.8
click at [1228, 715] on button "Close" at bounding box center [1227, 714] width 57 height 33
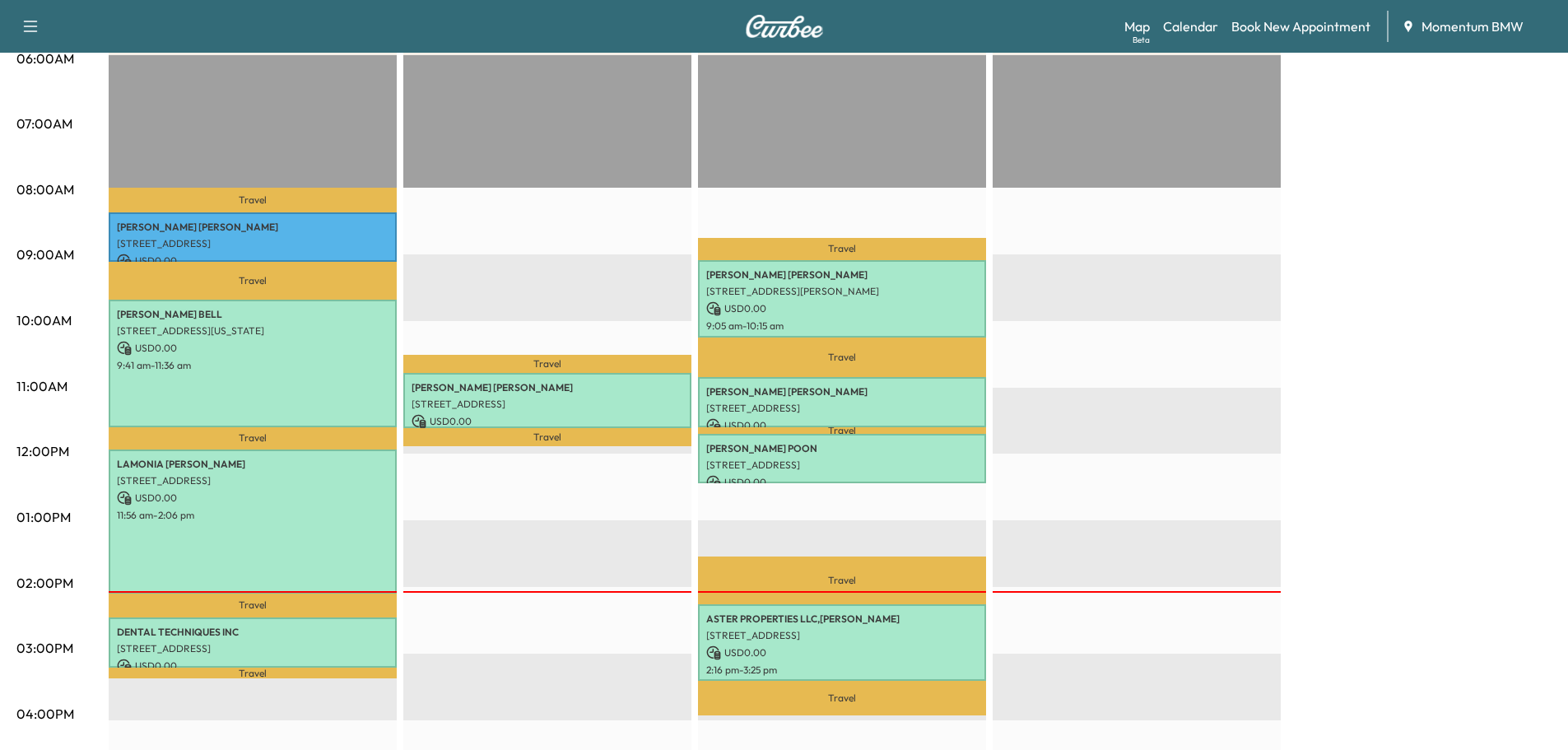
scroll to position [329, 0]
